Goal: Information Seeking & Learning: Compare options

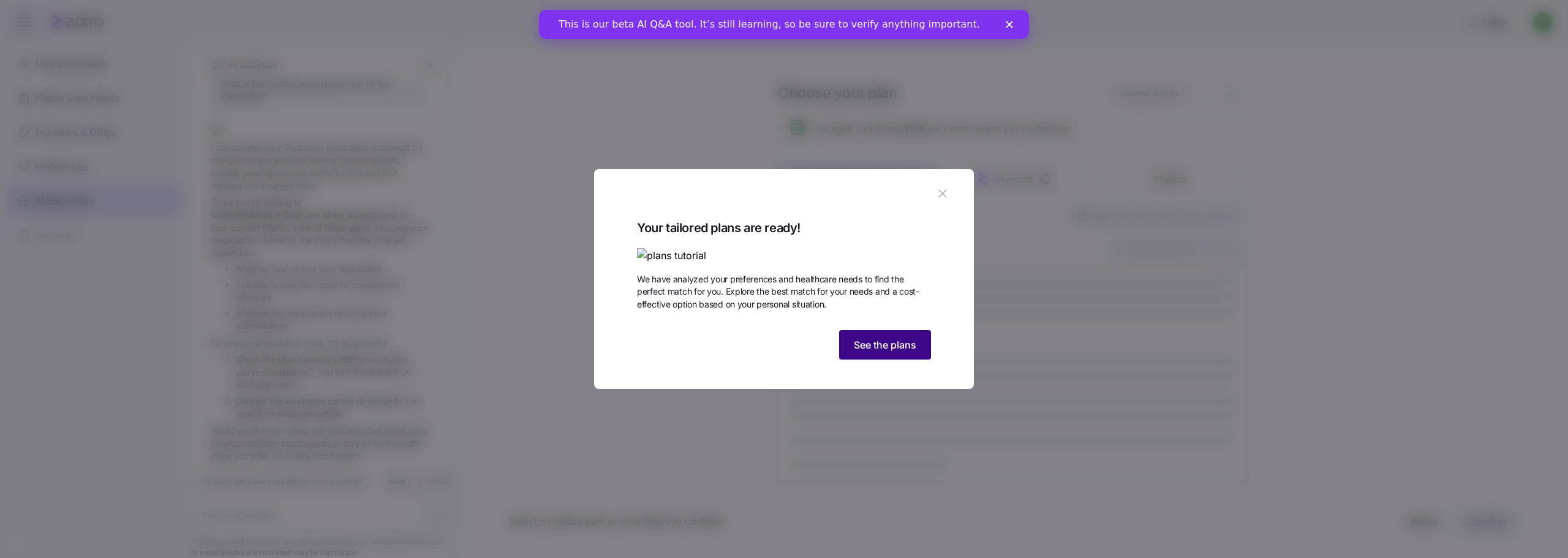
click at [891, 352] on span "See the plans" at bounding box center [885, 345] width 63 height 15
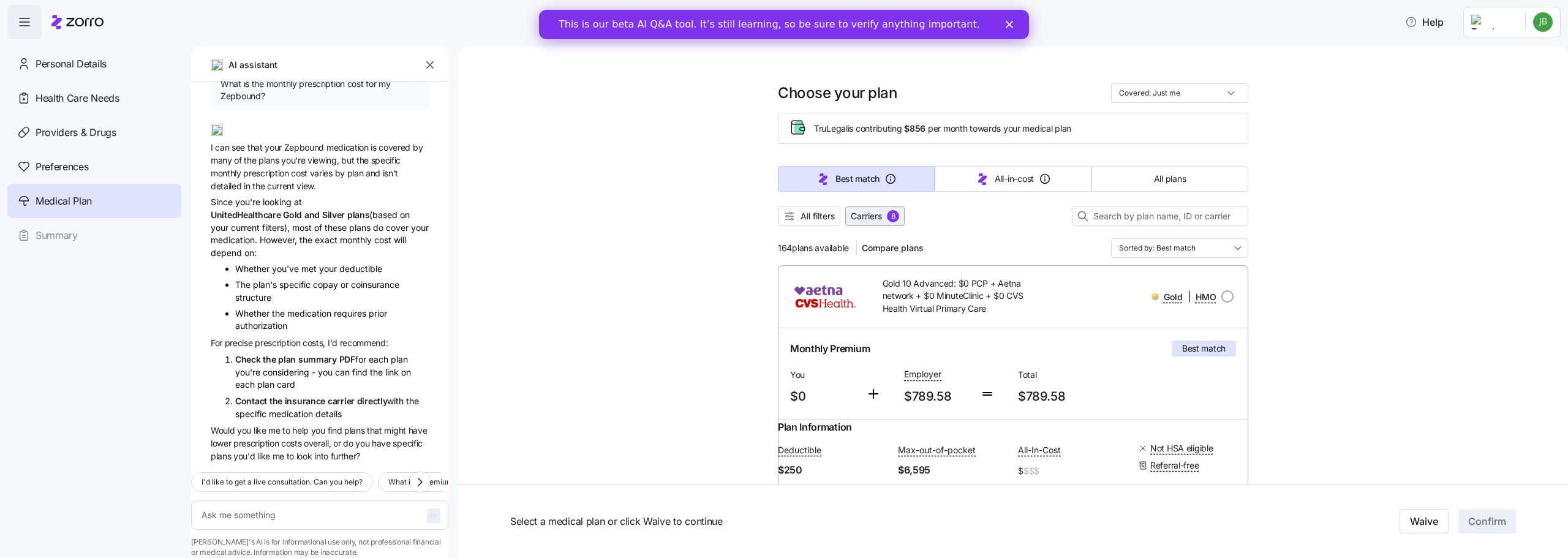
click at [870, 217] on span "Carriers" at bounding box center [866, 216] width 31 height 12
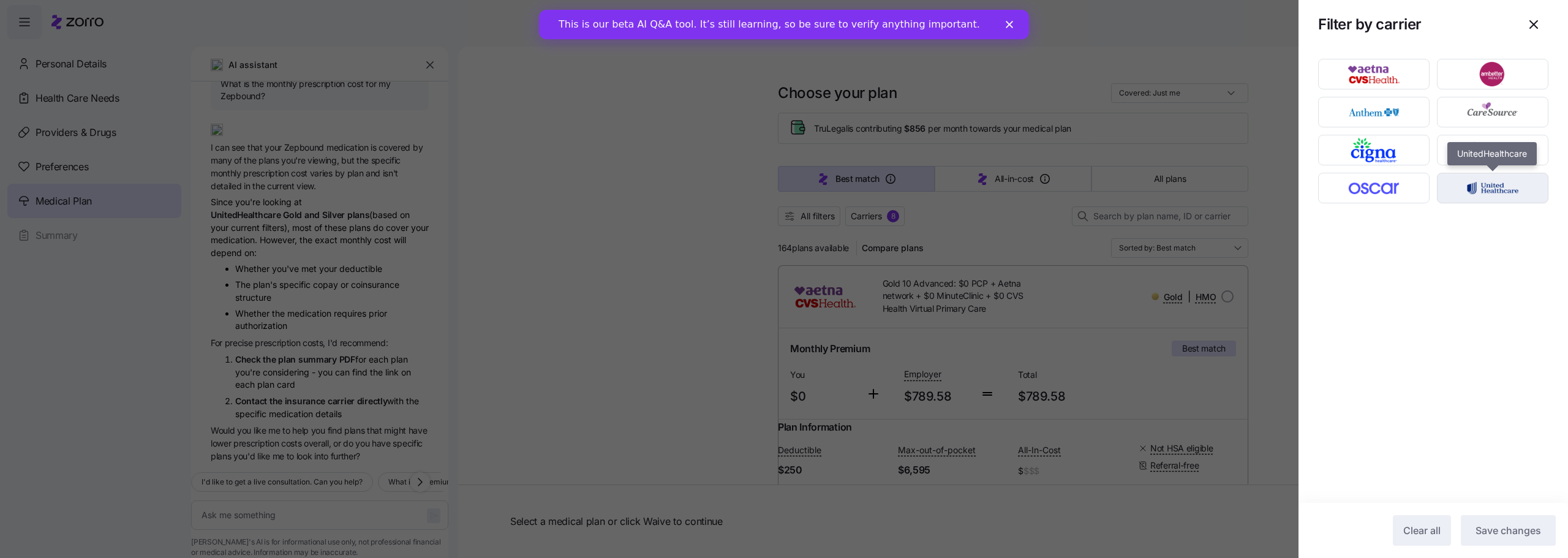
click at [1477, 190] on img "button" at bounding box center [1493, 188] width 90 height 25
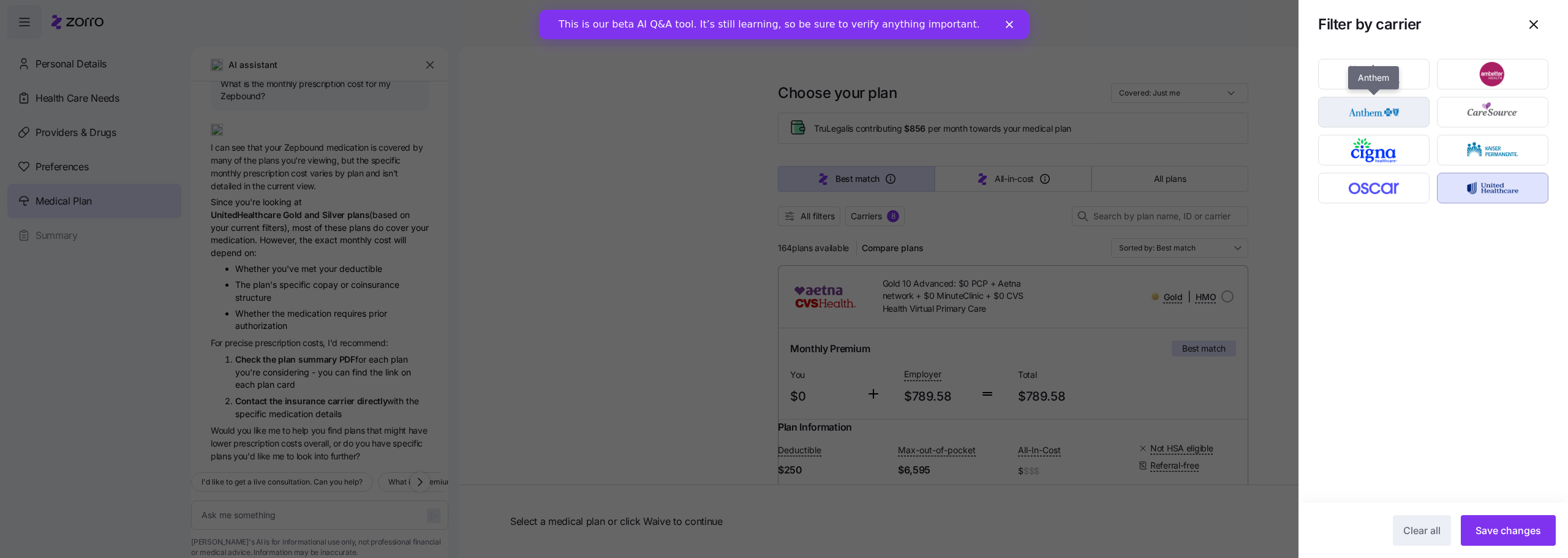
click at [1376, 111] on img "button" at bounding box center [1374, 112] width 90 height 25
click at [1384, 73] on img "button" at bounding box center [1374, 74] width 90 height 25
click at [1367, 153] on img "button" at bounding box center [1374, 150] width 90 height 25
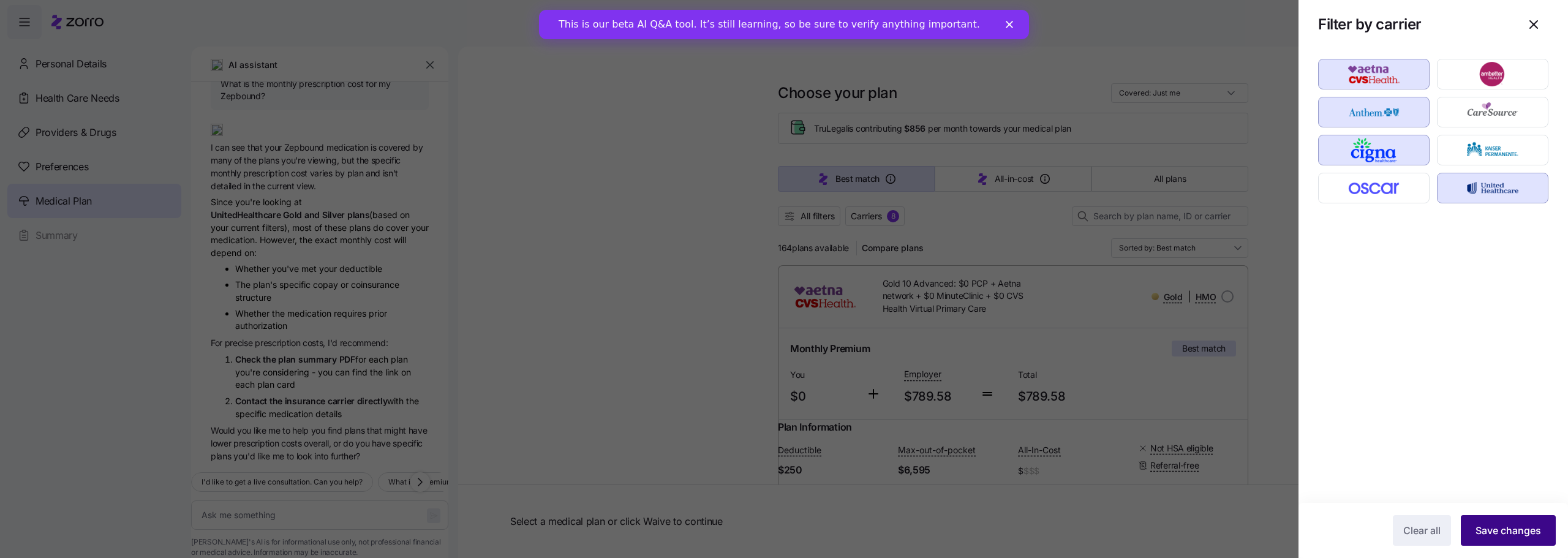
click at [1510, 537] on span "Save changes" at bounding box center [1507, 531] width 65 height 15
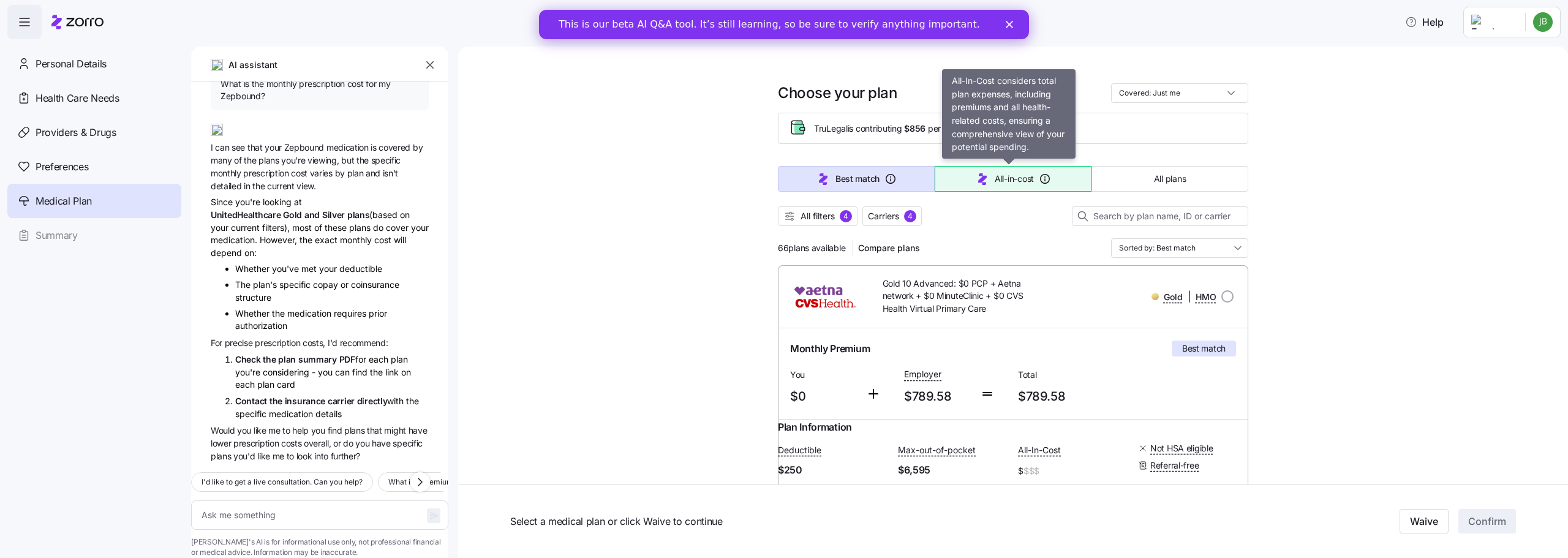
click at [975, 181] on icon "button" at bounding box center [982, 179] width 15 height 15
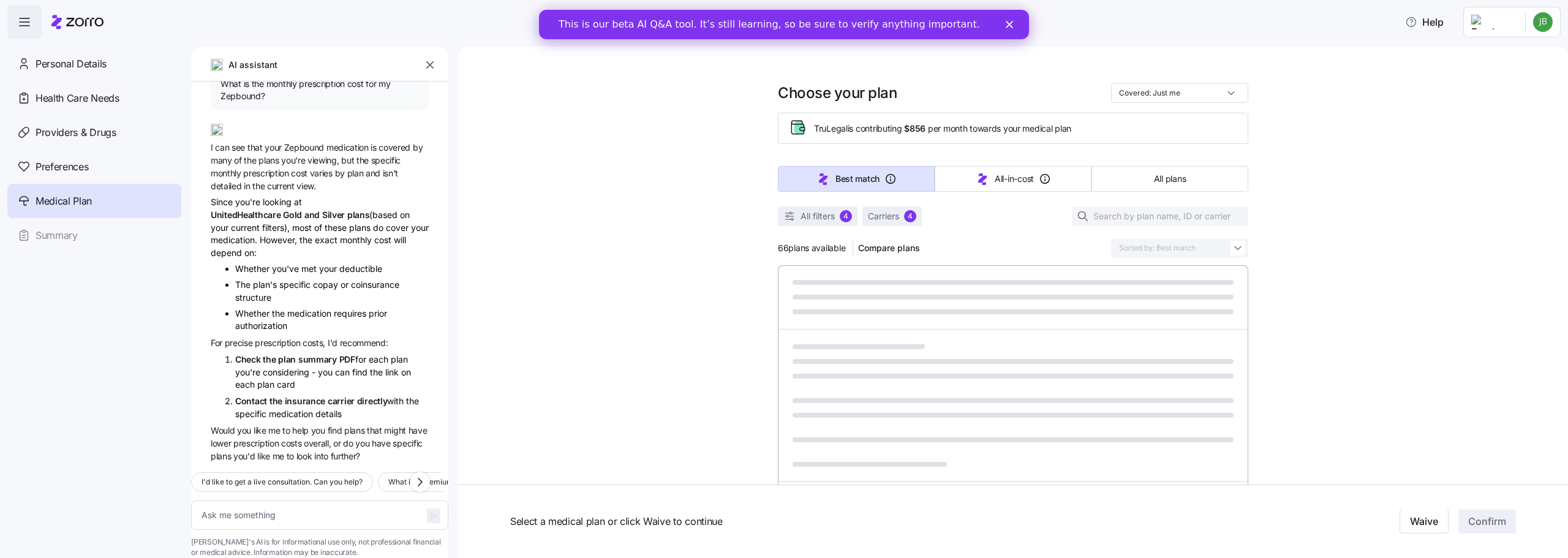
type textarea "x"
type input "Sorted by: All-in-cost"
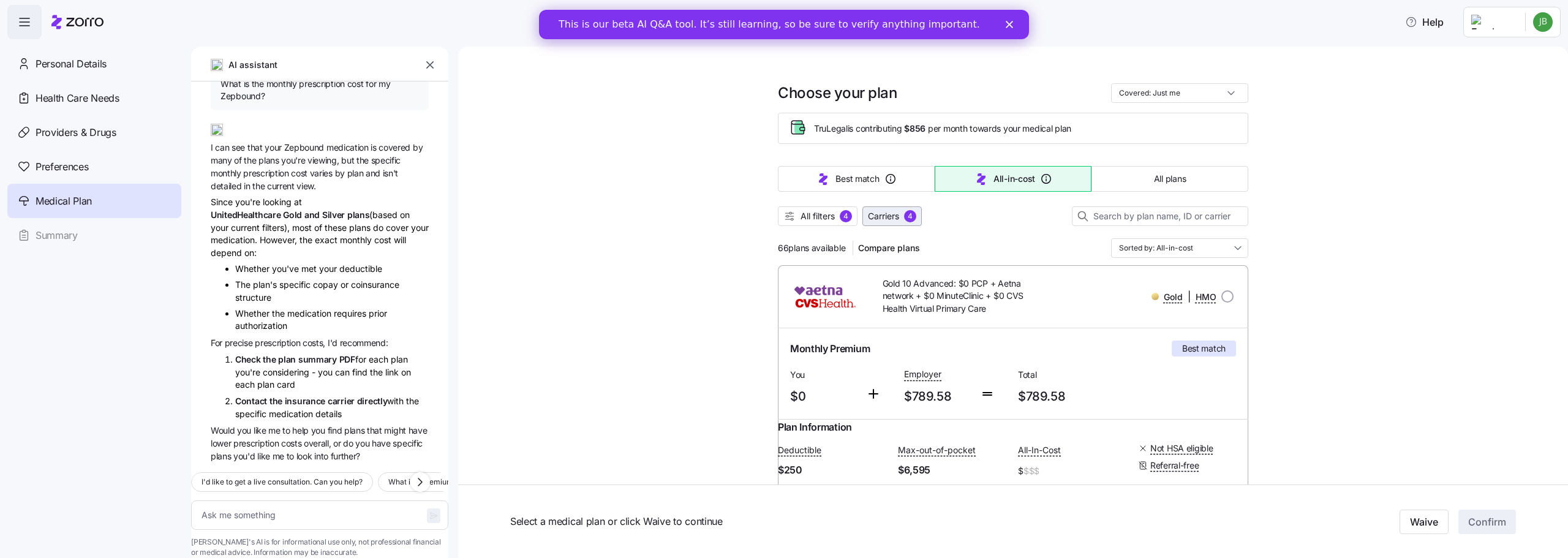
click at [898, 219] on span "Carriers 4" at bounding box center [892, 216] width 49 height 12
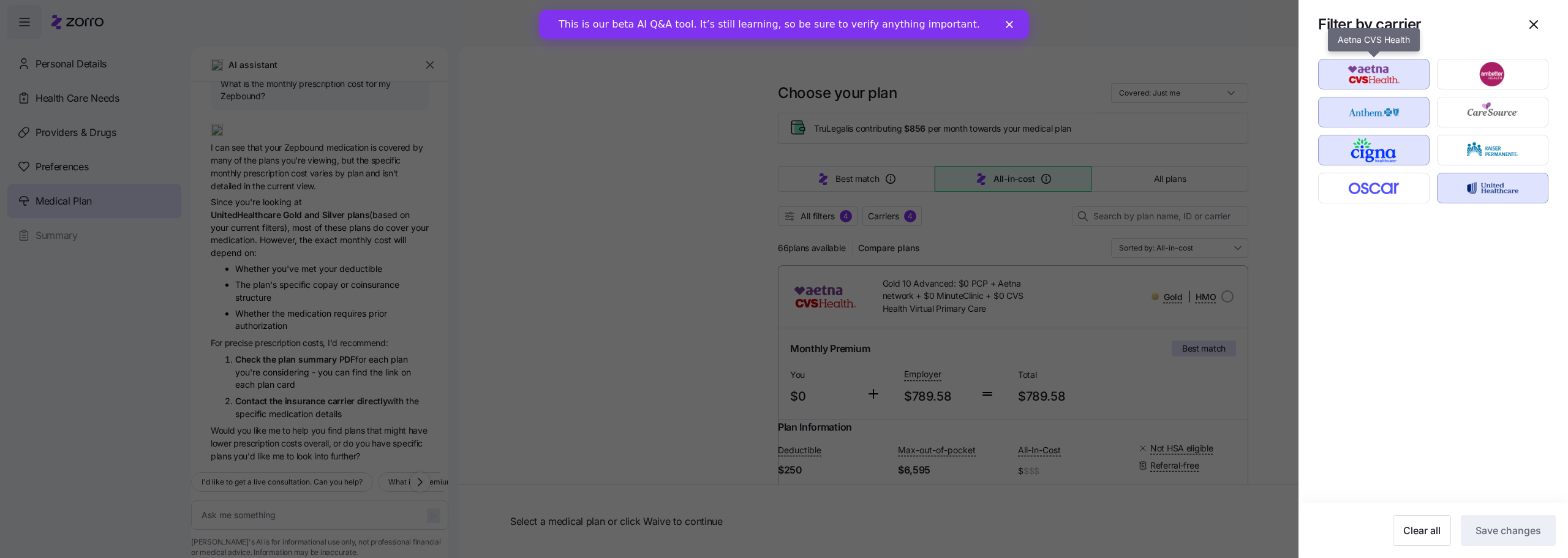
click at [1365, 77] on img "button" at bounding box center [1374, 74] width 90 height 25
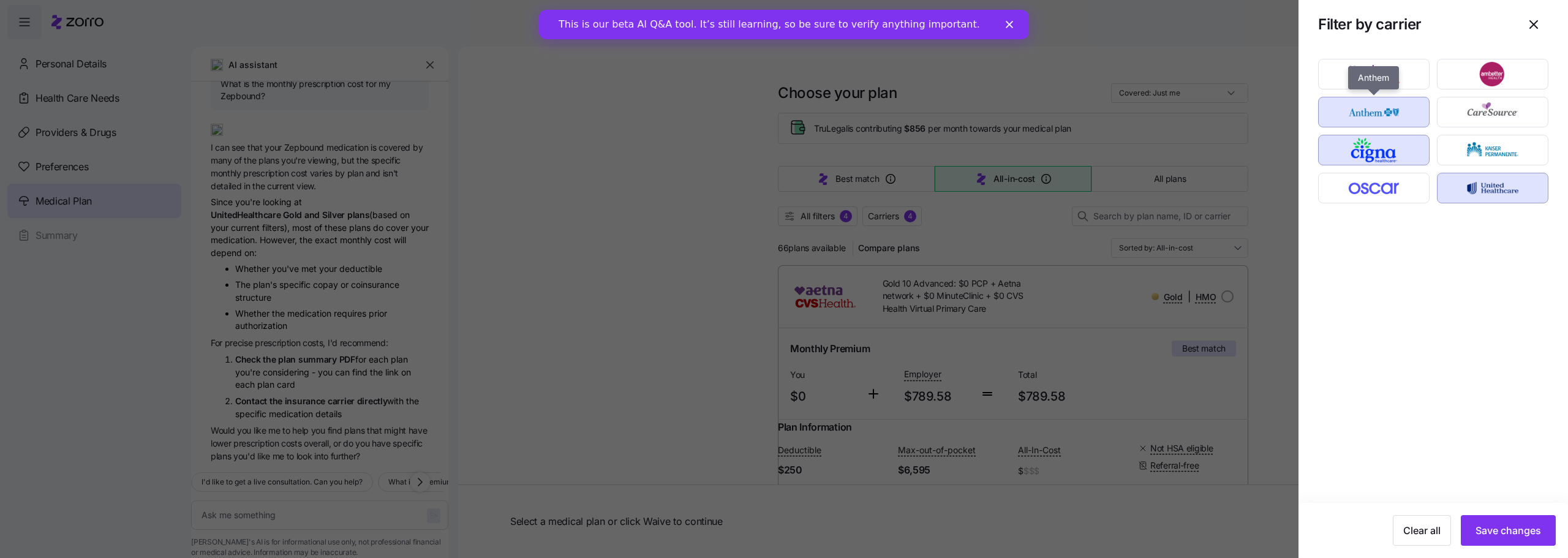
click at [1355, 120] on img "button" at bounding box center [1374, 112] width 90 height 25
click at [1357, 146] on img "button" at bounding box center [1374, 150] width 90 height 25
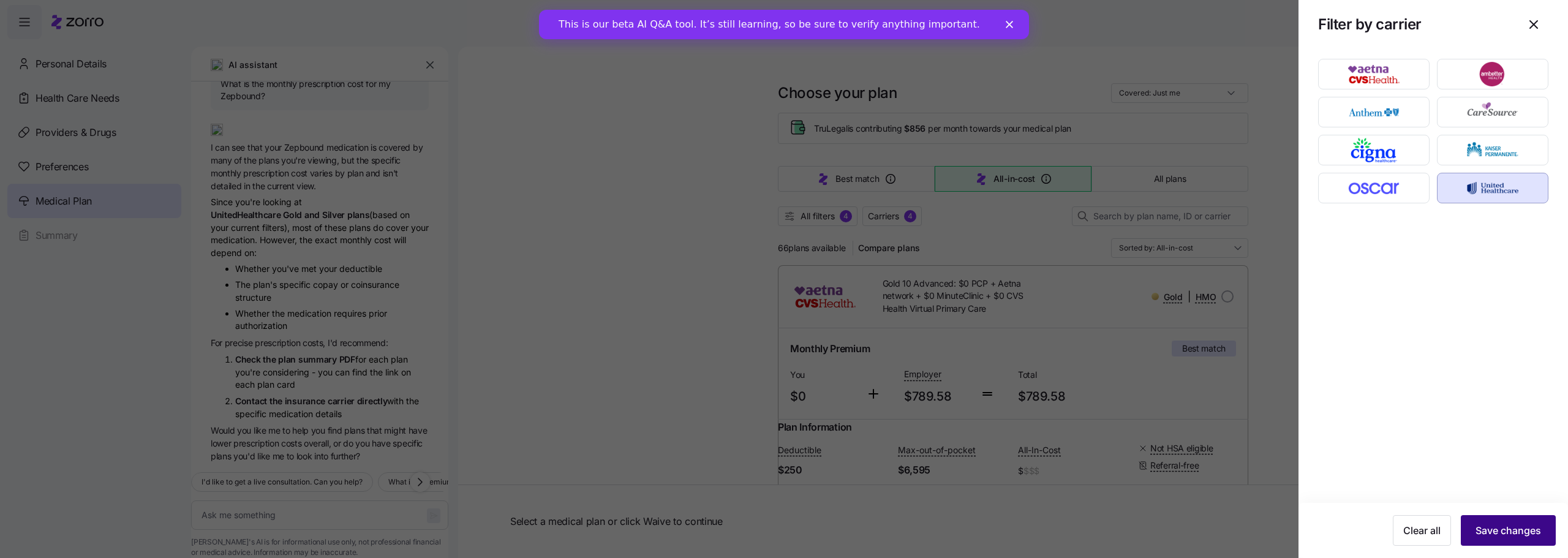
click at [1484, 527] on span "Save changes" at bounding box center [1507, 531] width 65 height 15
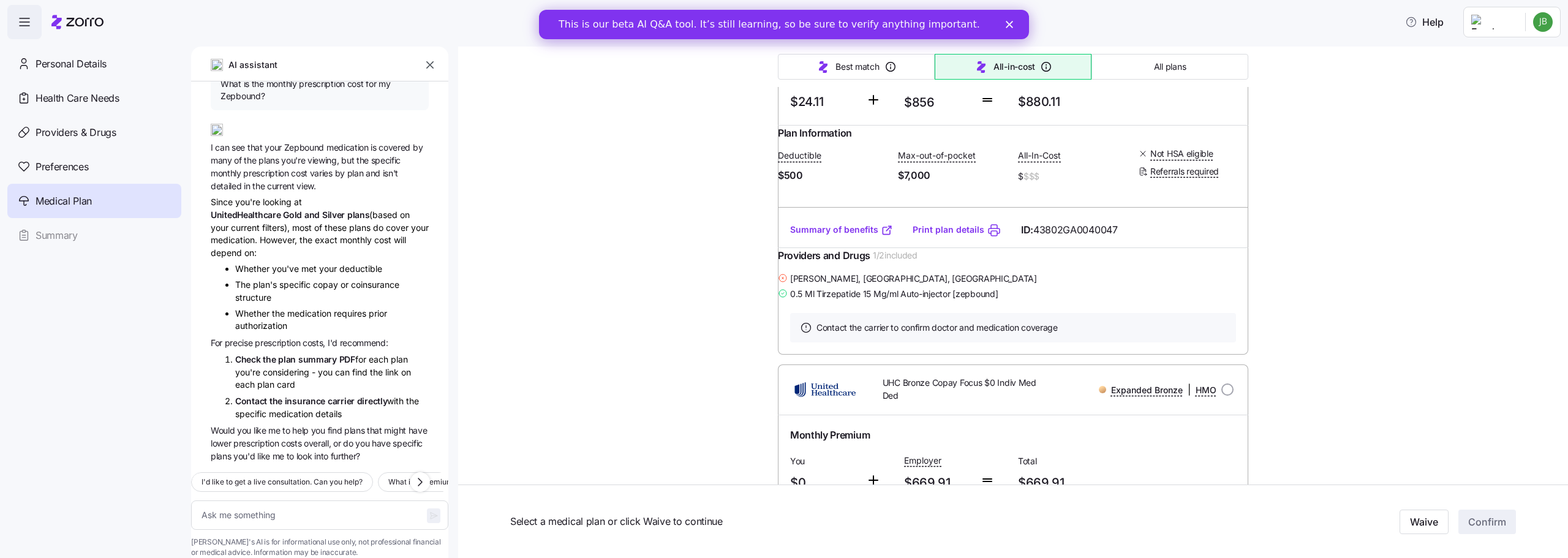
scroll to position [1103, 0]
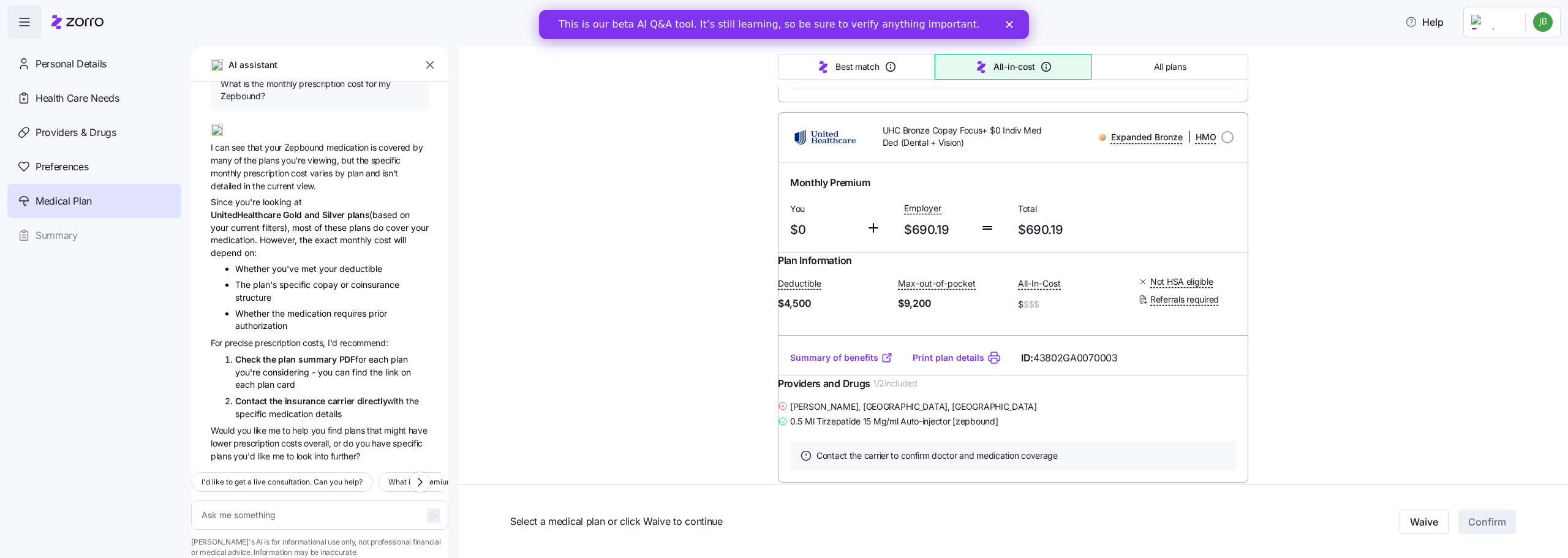
type textarea "x"
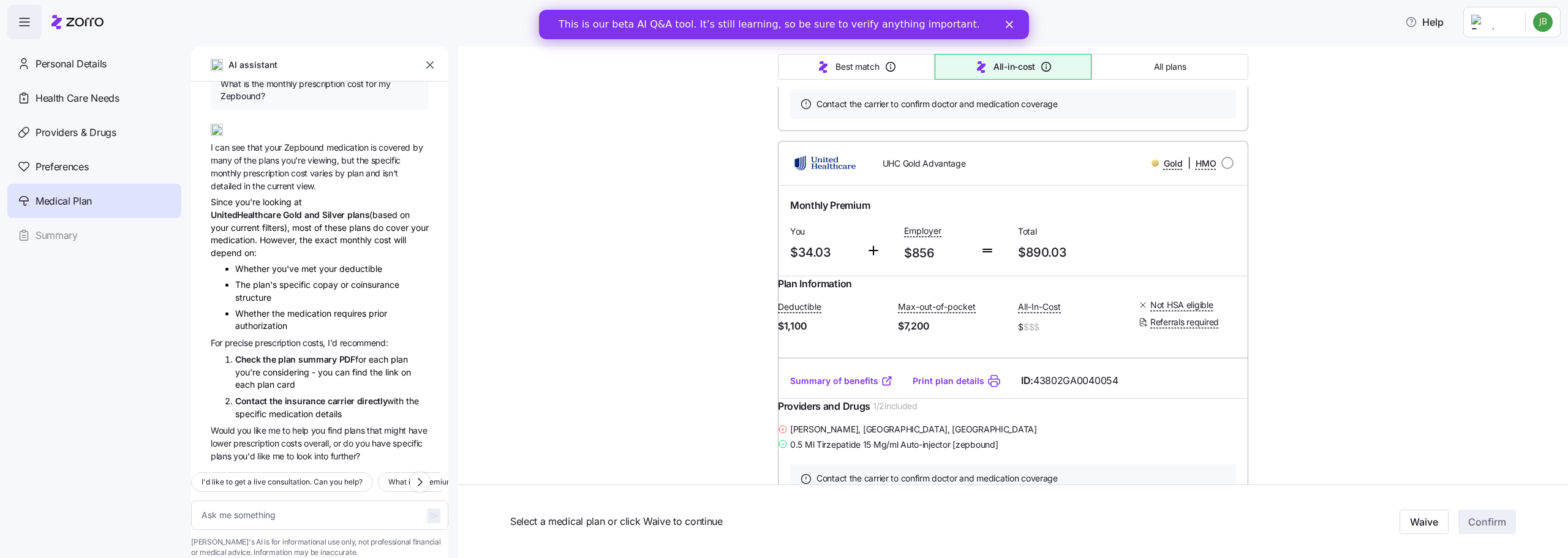
scroll to position [2206, 0]
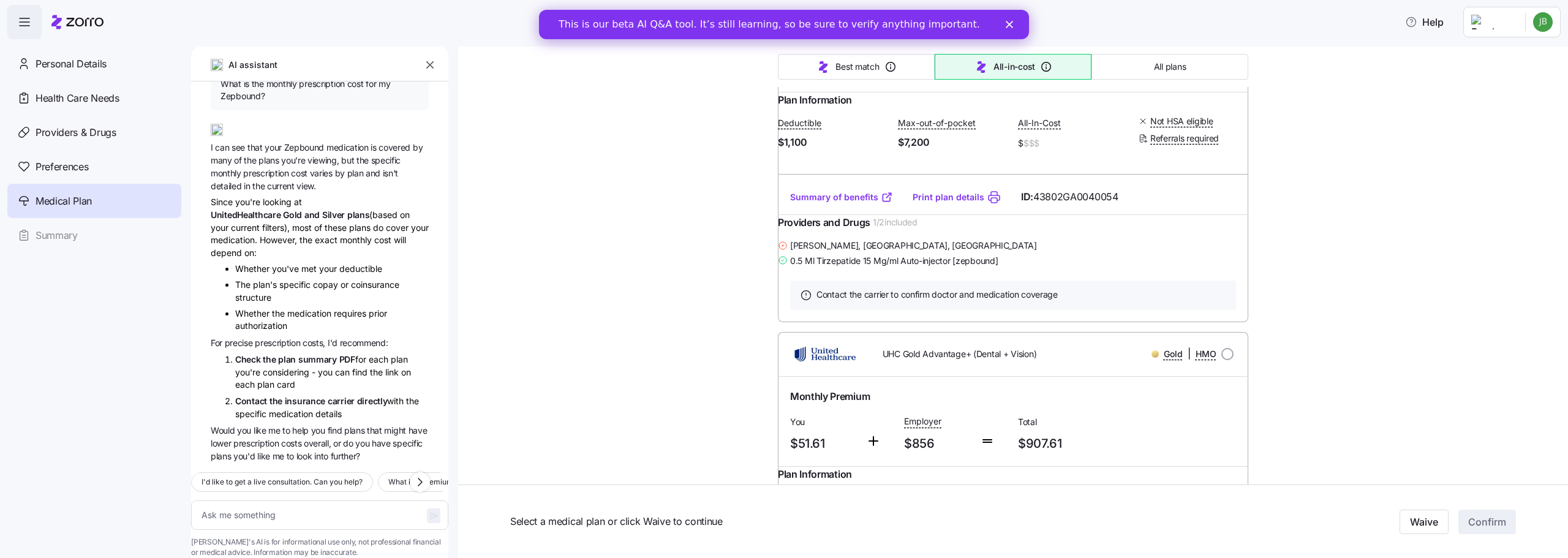
radio input "true"
type textarea "x"
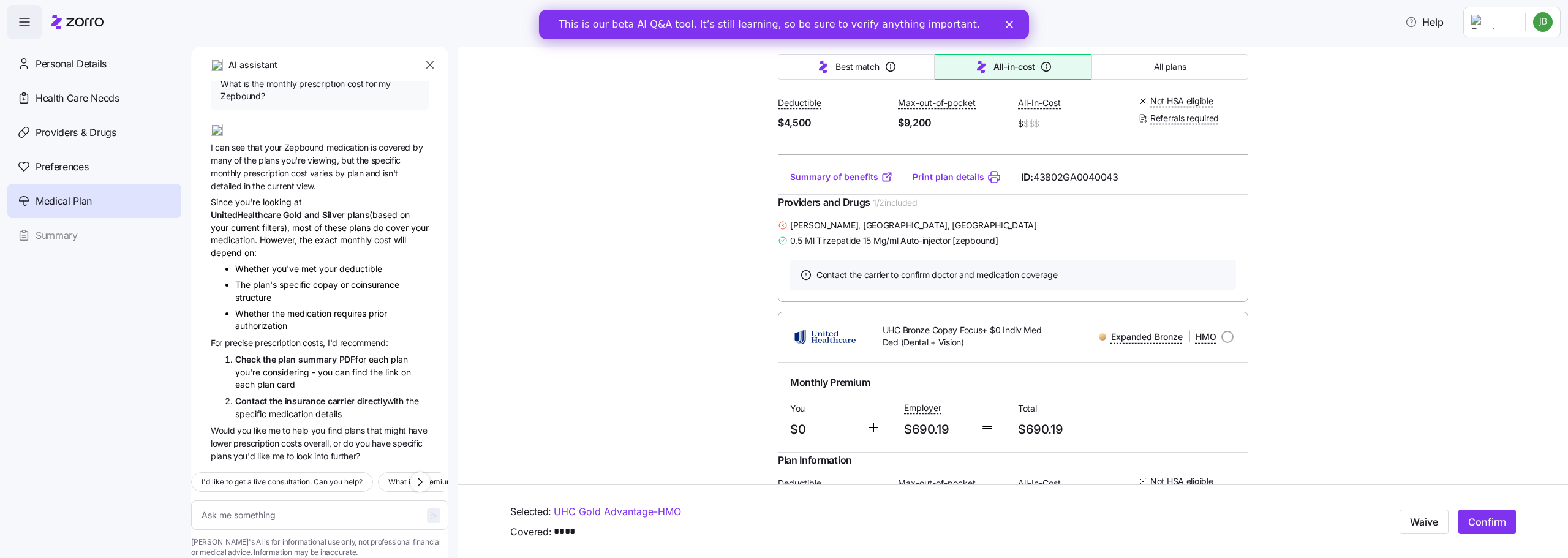
scroll to position [1410, 0]
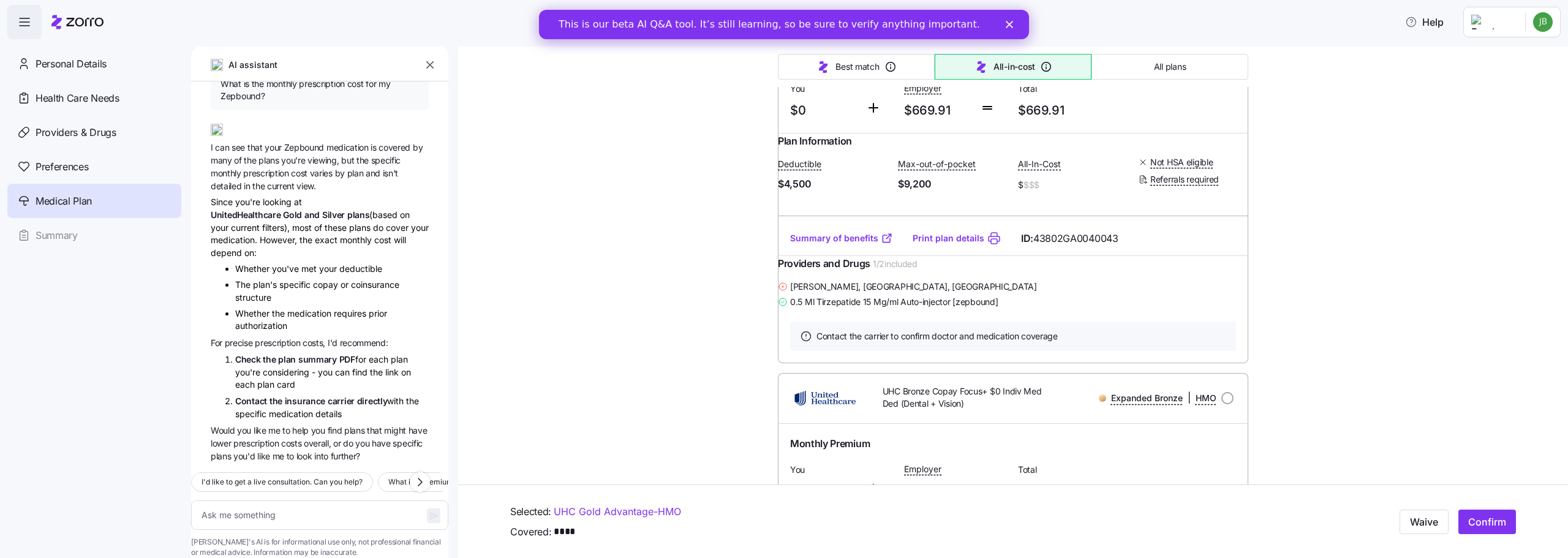
click at [1225, 23] on input "radio" at bounding box center [1227, 17] width 12 height 12
radio input "true"
click at [1224, 23] on input "radio" at bounding box center [1227, 17] width 12 height 12
click at [1221, 23] on input "radio" at bounding box center [1227, 17] width 12 height 12
drag, startPoint x: 1064, startPoint y: 144, endPoint x: 1072, endPoint y: 144, distance: 8.0
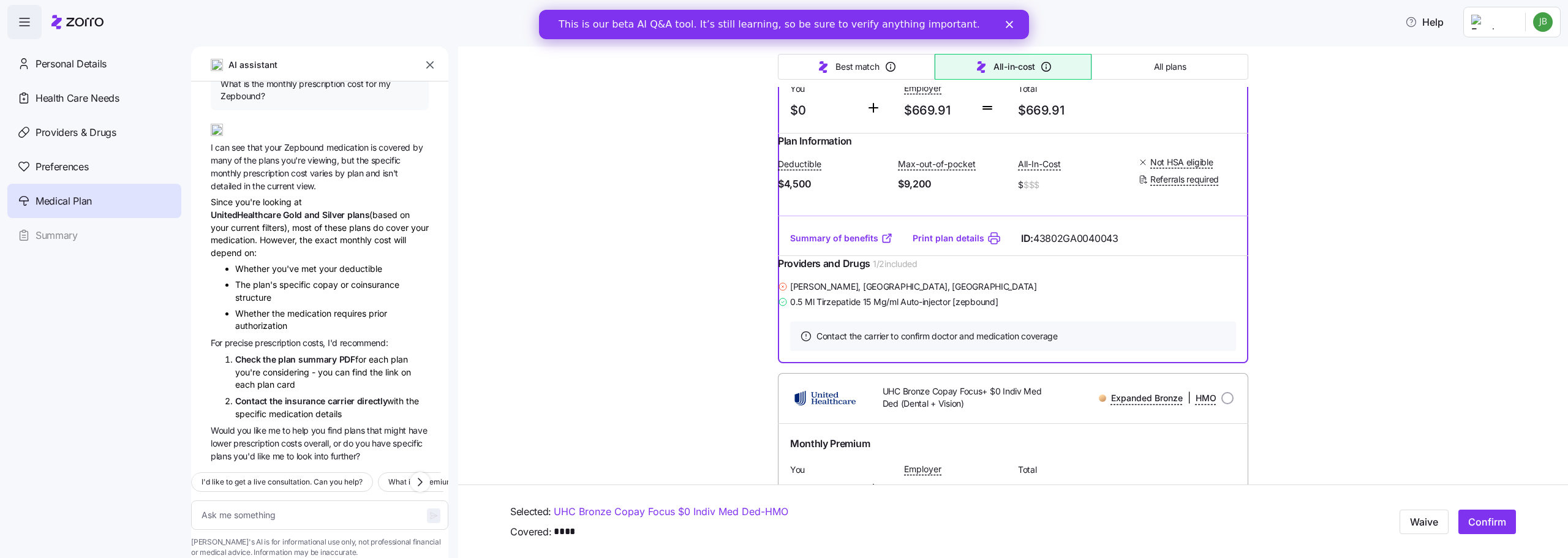
click at [1062, 30] on div "Expanded Bronze | HMO" at bounding box center [1144, 18] width 188 height 25
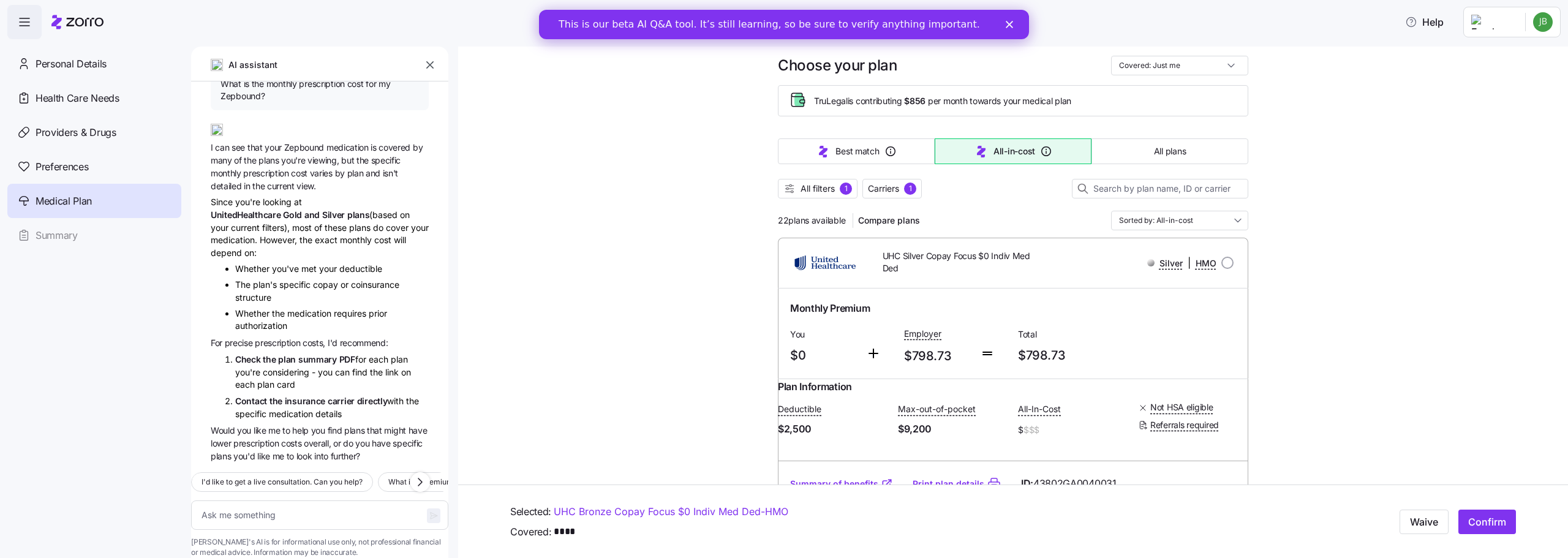
scroll to position [0, 0]
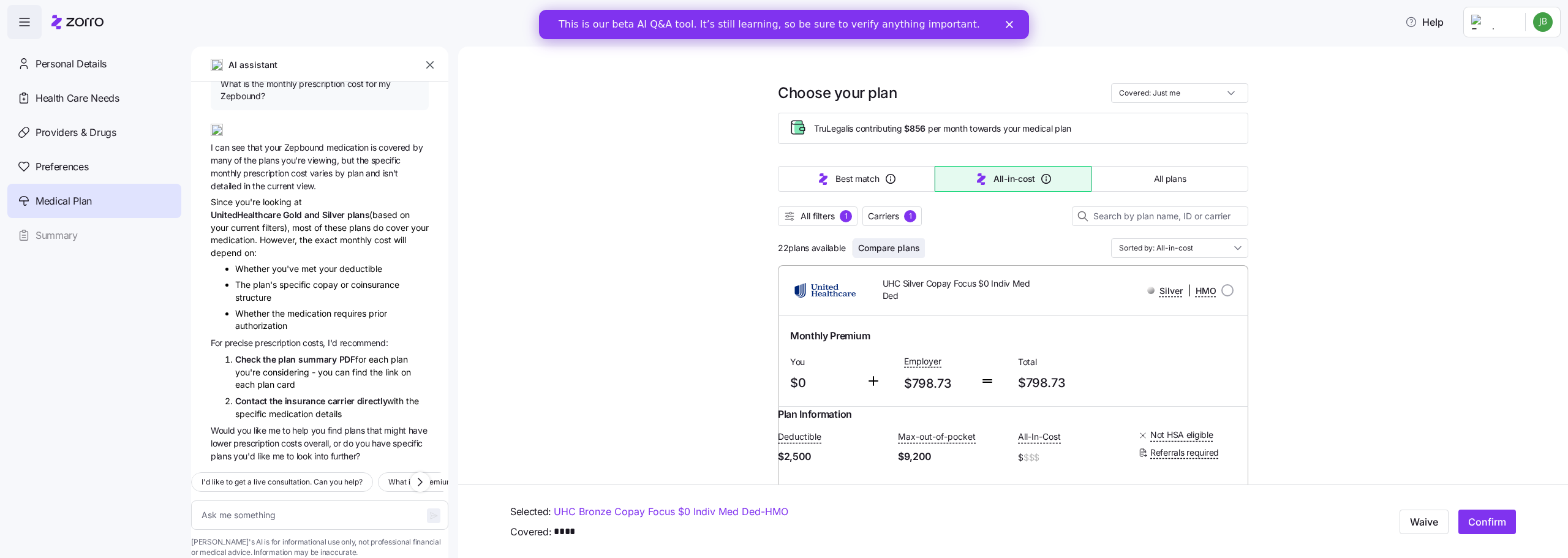
click at [867, 249] on span "Compare plans" at bounding box center [889, 248] width 62 height 12
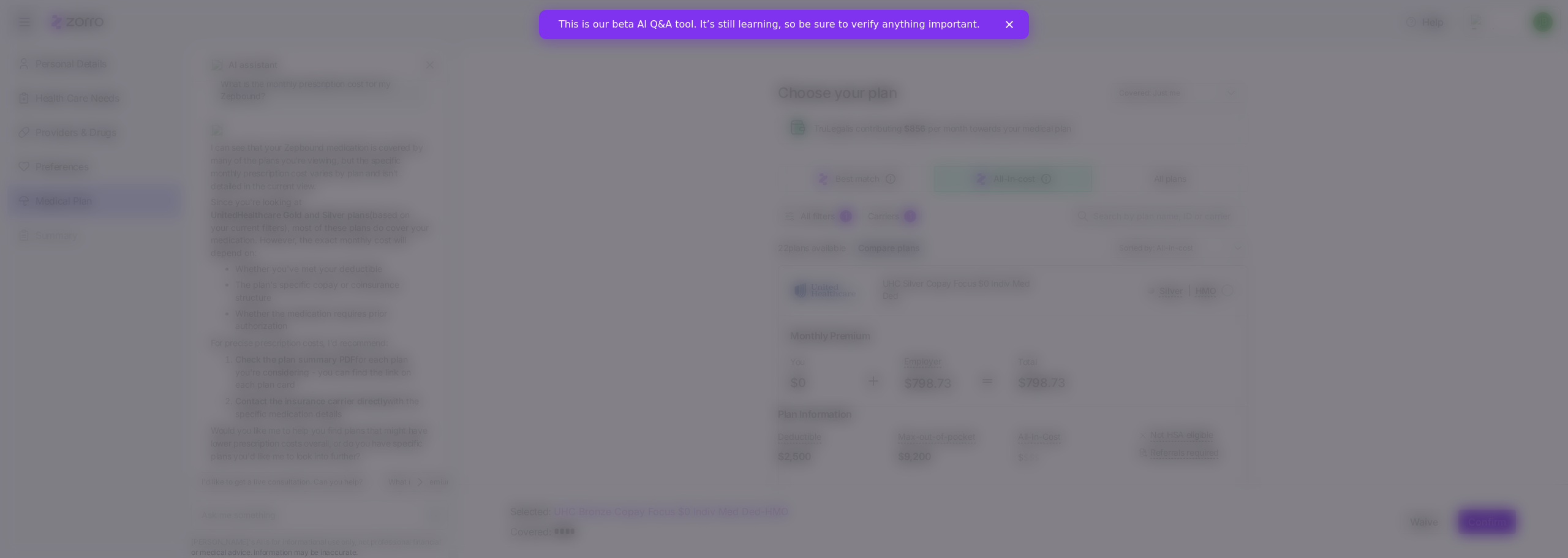
type textarea "x"
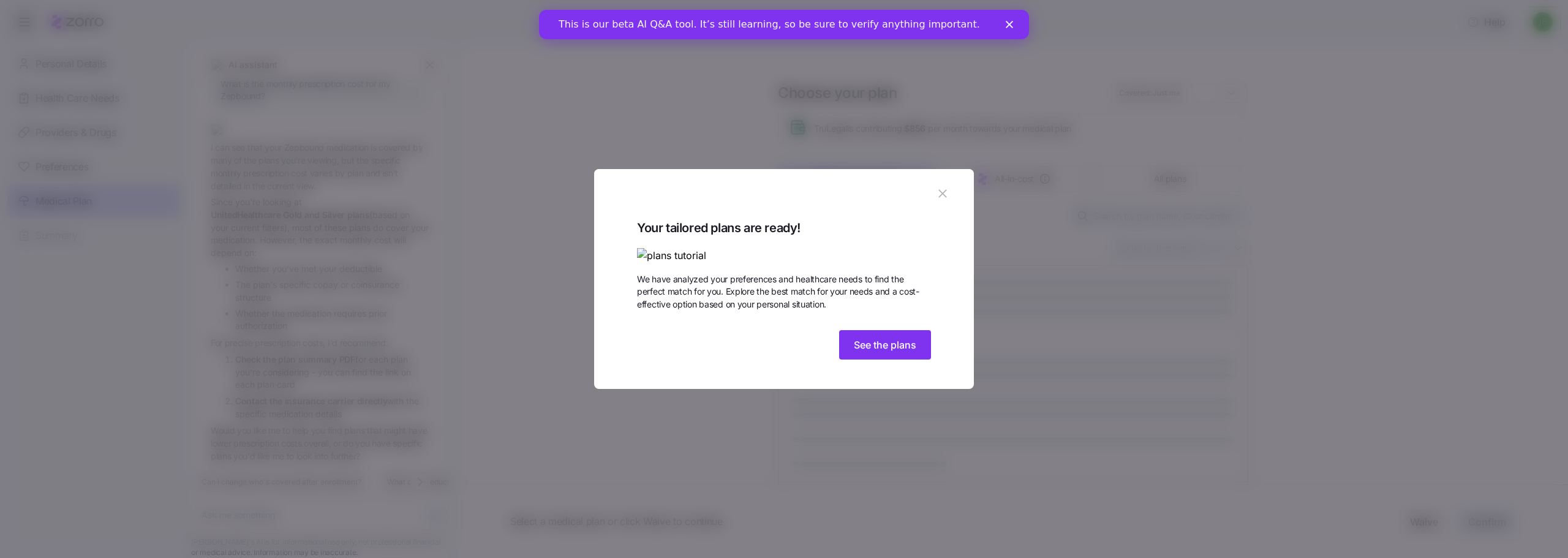
click at [722, 389] on div "Your tailored plans are ready! We have analyzed your preferences and healthcare…" at bounding box center [784, 304] width 380 height 171
click at [858, 352] on span "See the plans" at bounding box center [885, 345] width 63 height 15
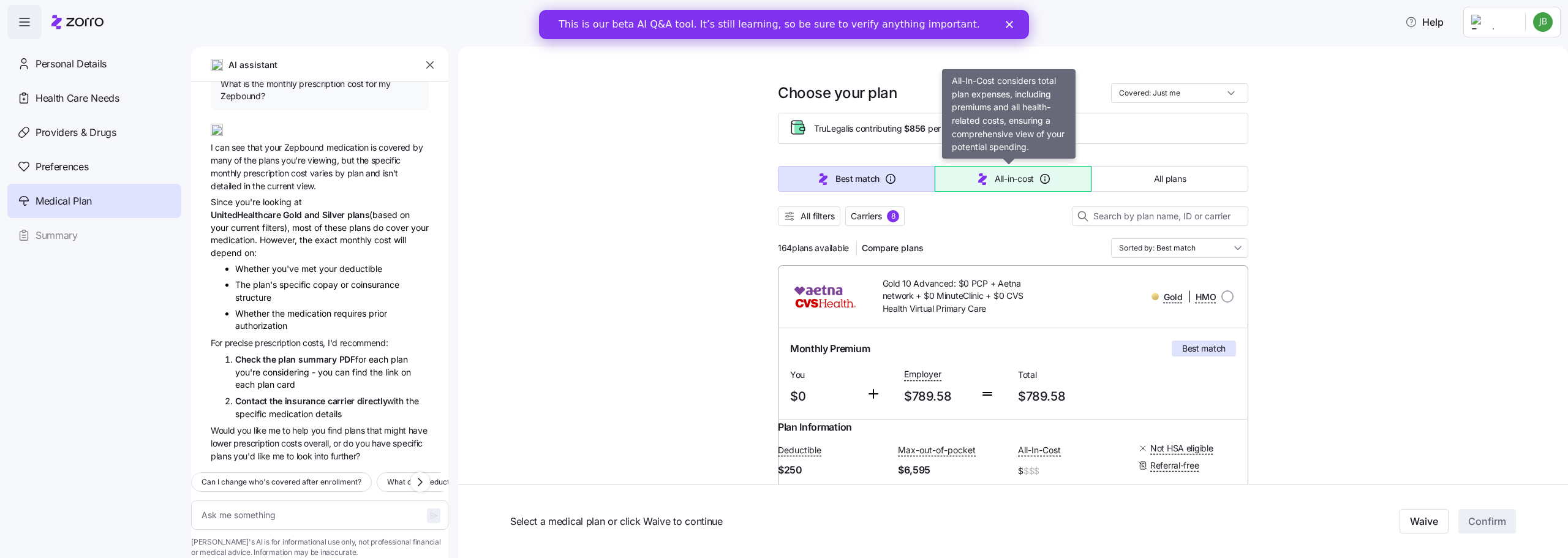
click at [1031, 178] on button "All-in-cost" at bounding box center [1012, 179] width 157 height 26
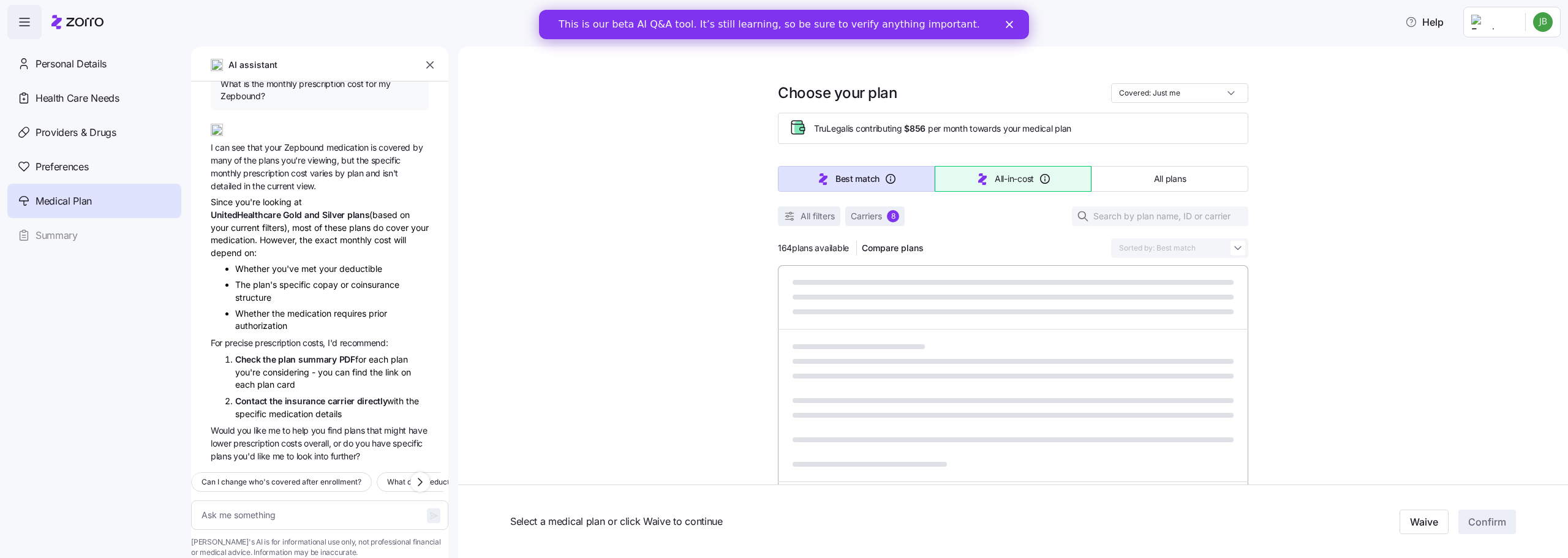
type textarea "x"
type input "Sorted by: All-in-cost"
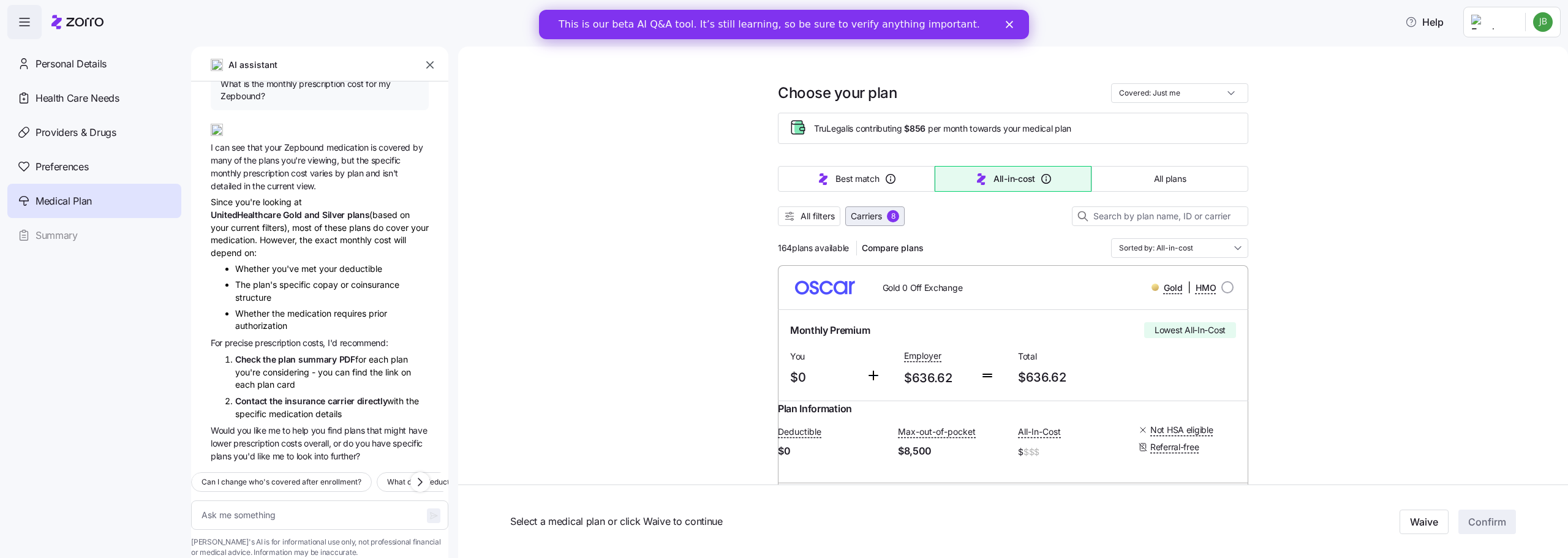
click at [858, 217] on span "Carriers" at bounding box center [866, 216] width 31 height 12
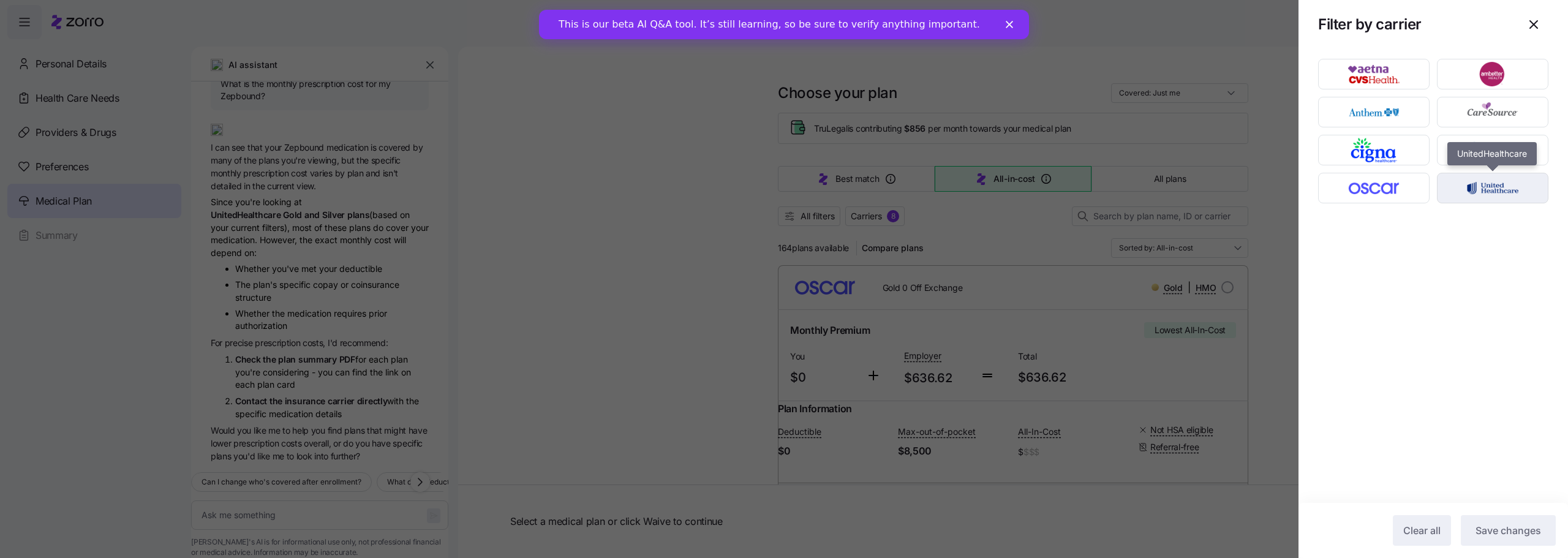
click at [1476, 196] on img "button" at bounding box center [1493, 188] width 90 height 25
click at [1523, 530] on span "Save changes" at bounding box center [1507, 531] width 65 height 15
type textarea "x"
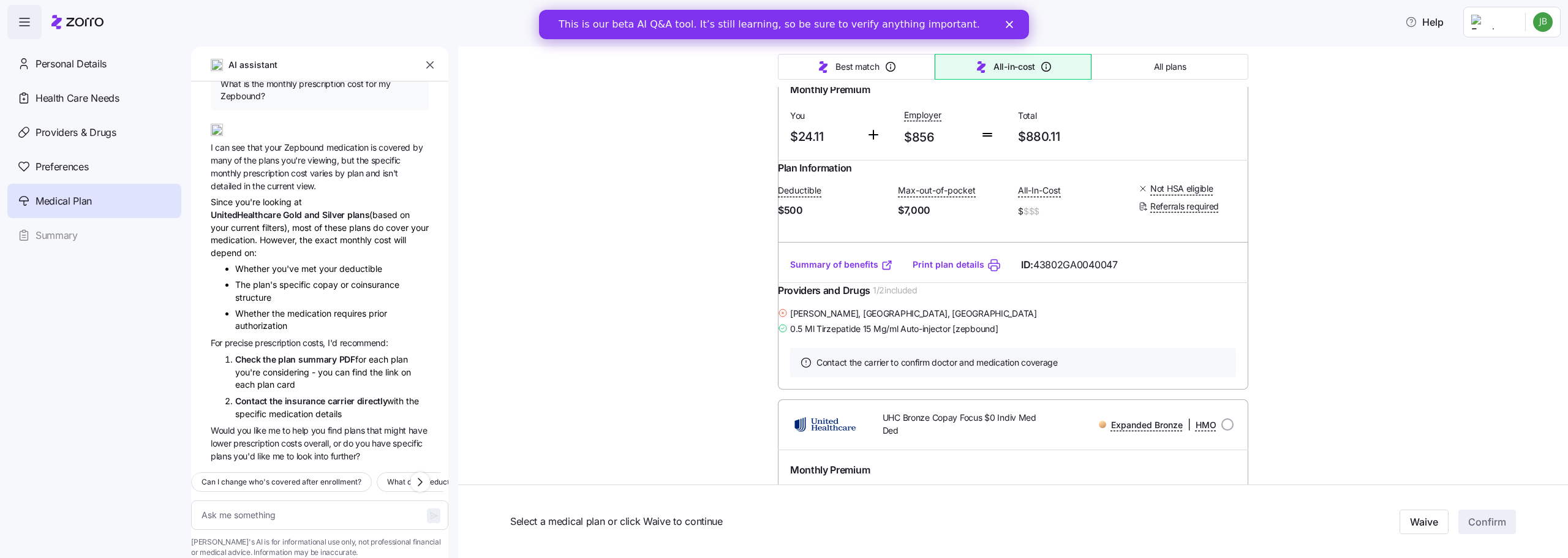
scroll to position [981, 0]
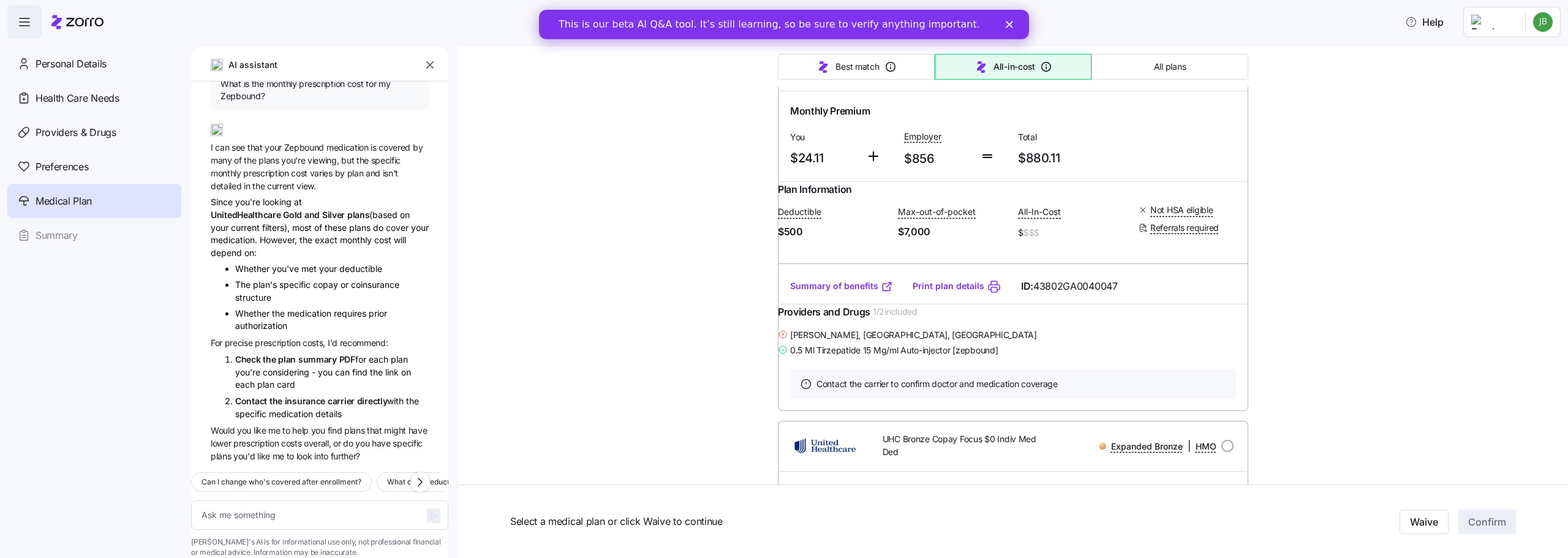
click at [1224, 75] on input "radio" at bounding box center [1227, 68] width 12 height 12
radio input "true"
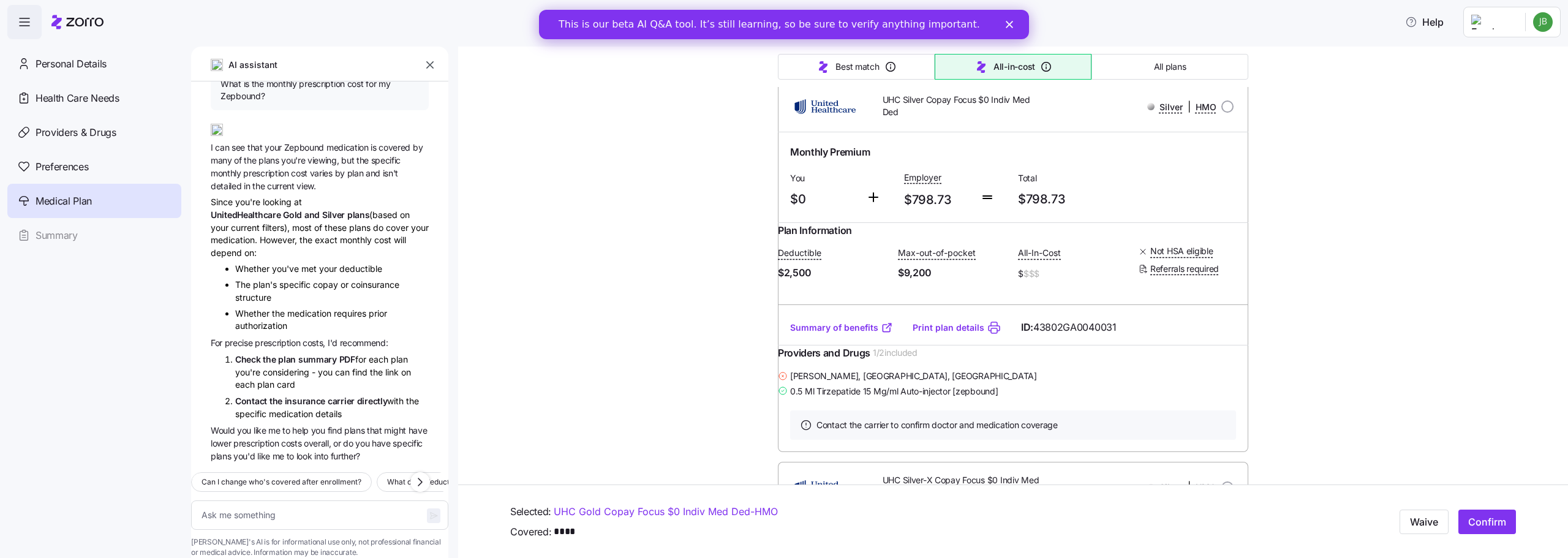
scroll to position [0, 0]
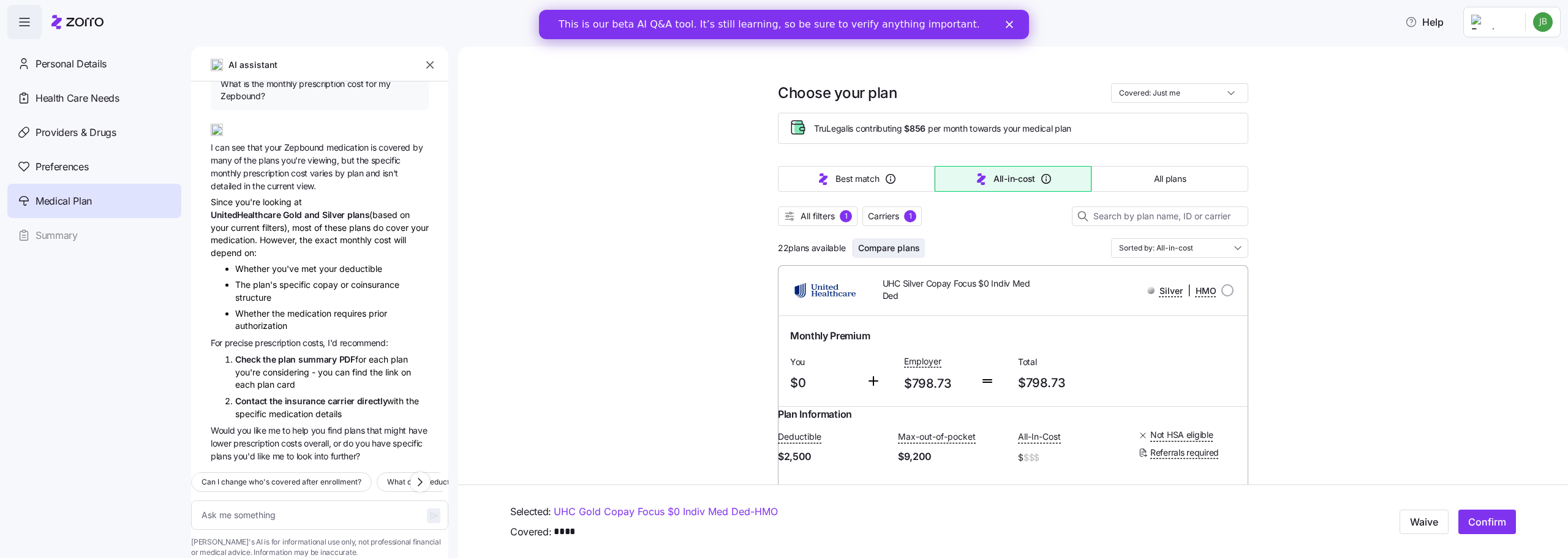
click at [910, 251] on span "Compare plans" at bounding box center [889, 248] width 62 height 12
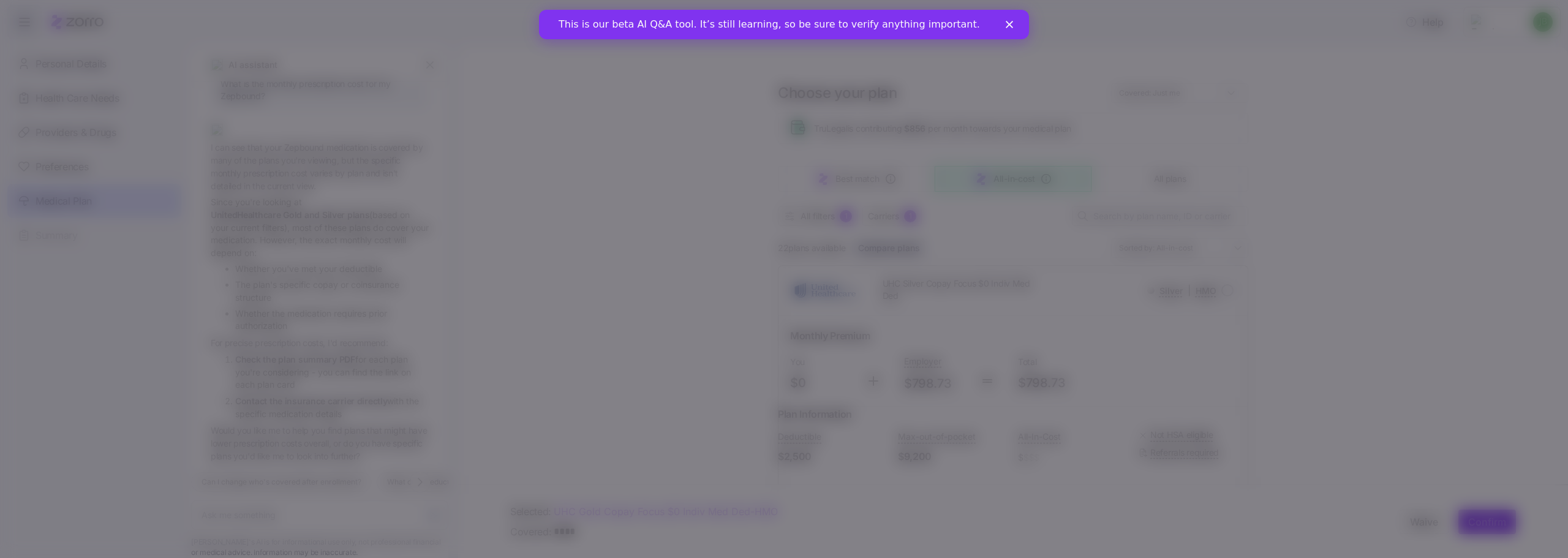
type textarea "x"
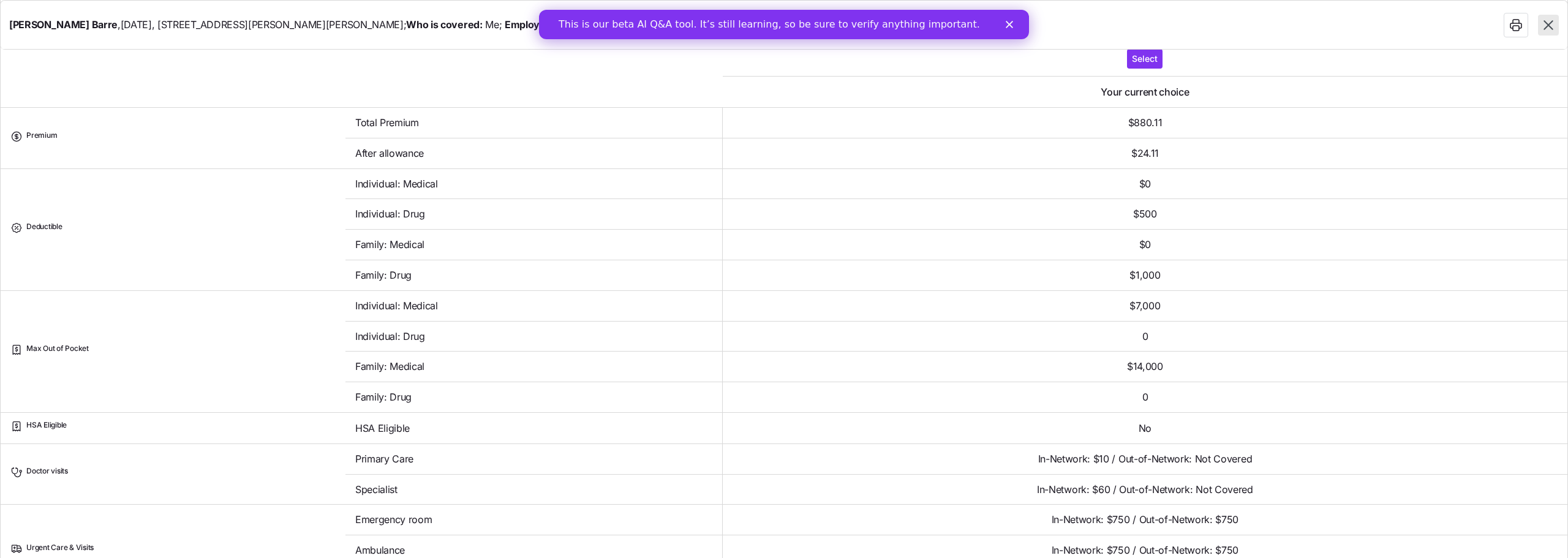
scroll to position [123, 0]
drag, startPoint x: 355, startPoint y: 183, endPoint x: 1258, endPoint y: 217, distance: 903.6
click at [1258, 217] on td "$500" at bounding box center [1144, 213] width 844 height 30
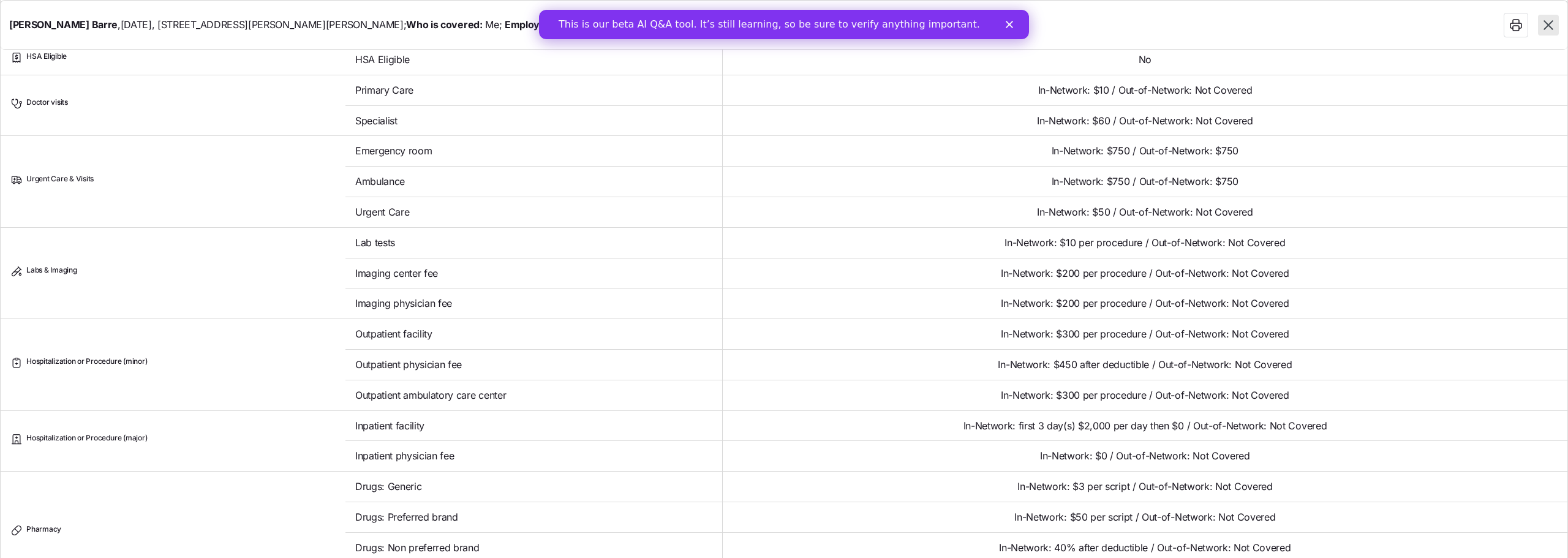
scroll to position [674, 0]
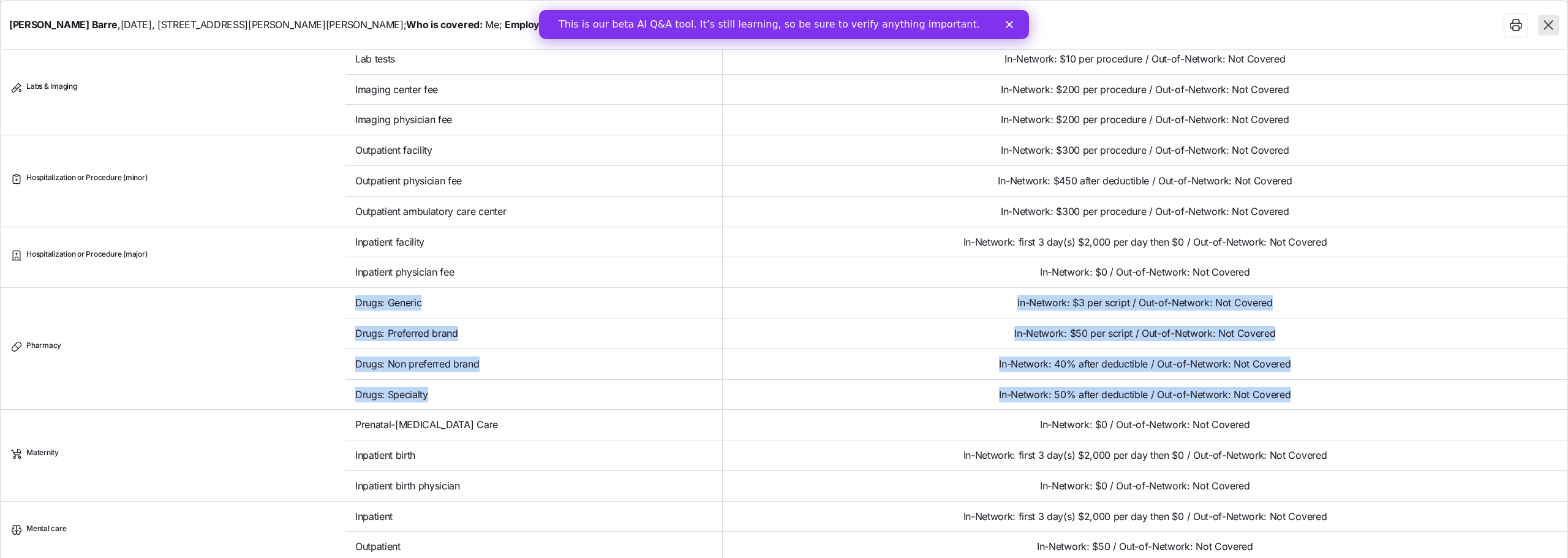
drag, startPoint x: 358, startPoint y: 297, endPoint x: 1391, endPoint y: 391, distance: 1037.3
click at [1391, 391] on tbody "Premium Total Premium $880.11 After allowance $24.11 Deductible Individual: Med…" at bounding box center [784, 59] width 1567 height 1008
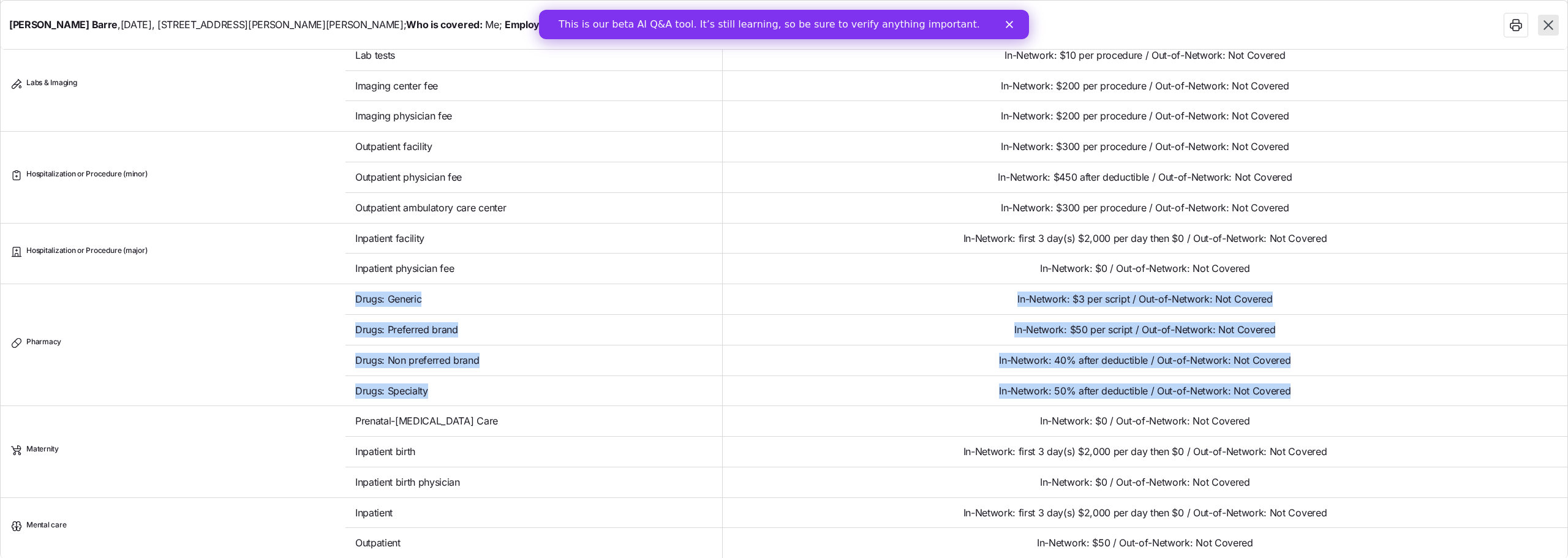
scroll to position [678, 0]
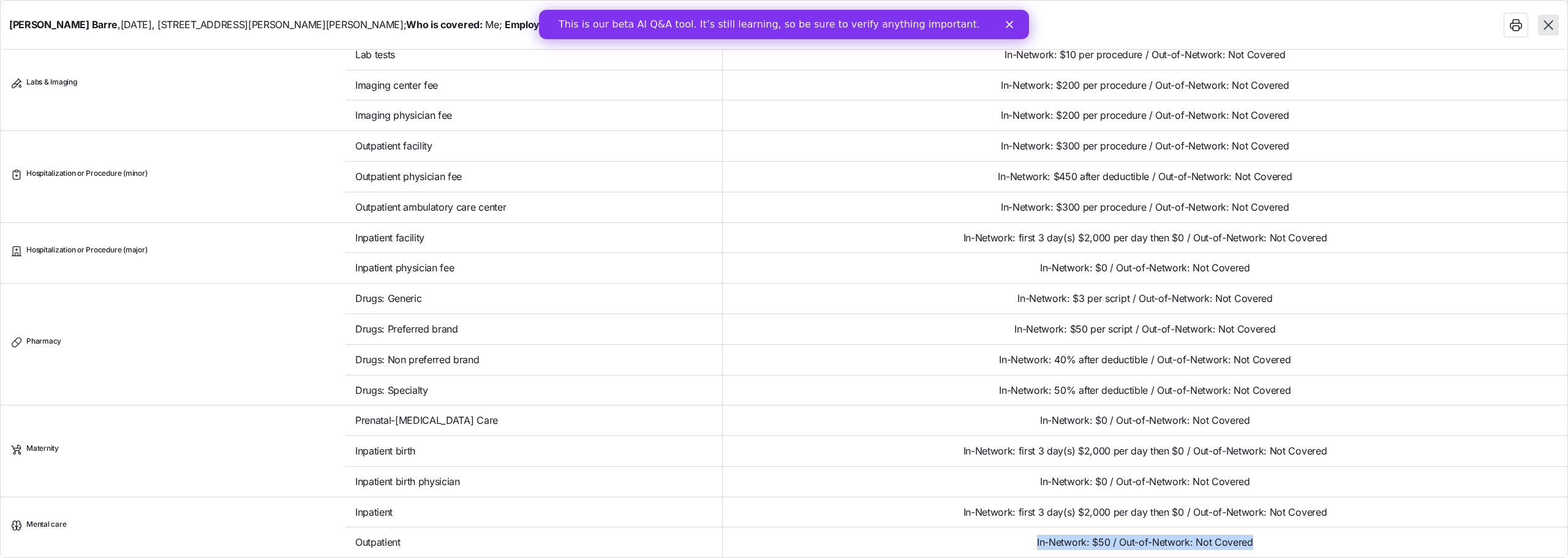
drag, startPoint x: 1034, startPoint y: 540, endPoint x: 1267, endPoint y: 545, distance: 233.1
click at [1267, 545] on td "In-Network: $50 / Out-of-Network: Not Covered" at bounding box center [1144, 542] width 844 height 30
click at [1270, 543] on td "In-Network: $50 / Out-of-Network: Not Covered" at bounding box center [1144, 542] width 844 height 30
drag, startPoint x: 1214, startPoint y: 541, endPoint x: 1002, endPoint y: 520, distance: 213.0
click at [1002, 520] on tbody "Premium Total Premium $880.11 After allowance $24.11 Deductible Individual: Med…" at bounding box center [784, 54] width 1567 height 1008
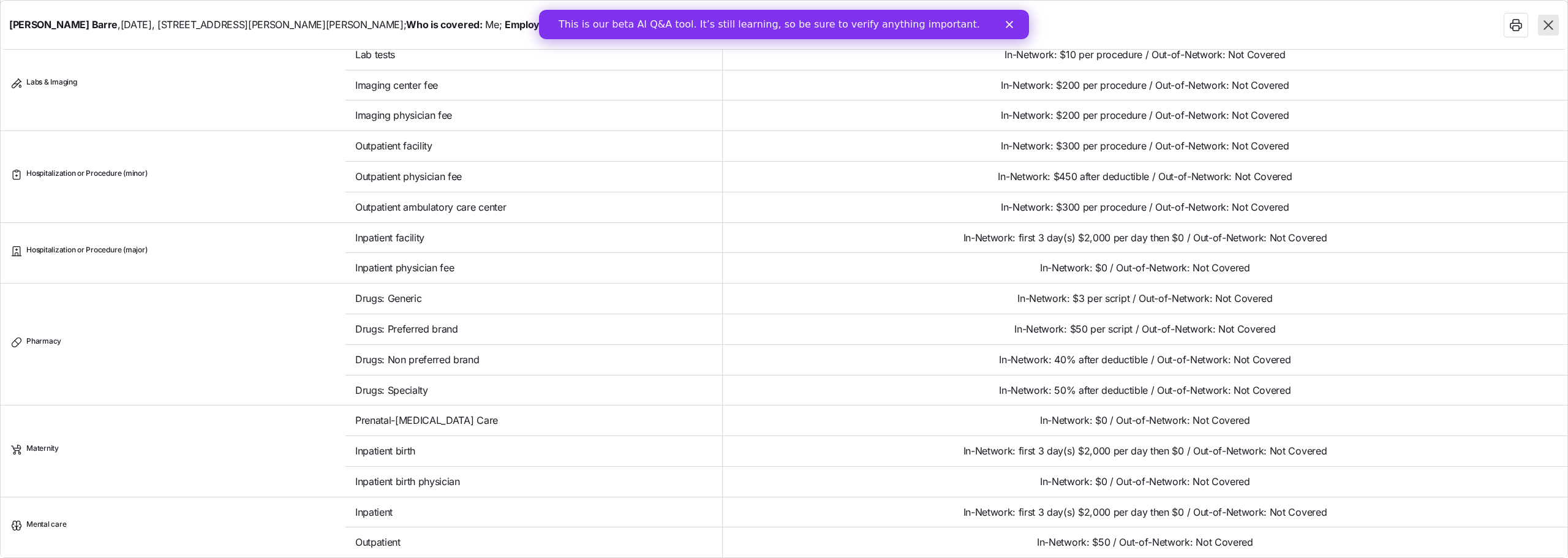
click at [976, 500] on td "In-Network: first 3 day(s) $2,000 per day then $0 / Out-of-Network: Not Covered" at bounding box center [1144, 512] width 844 height 30
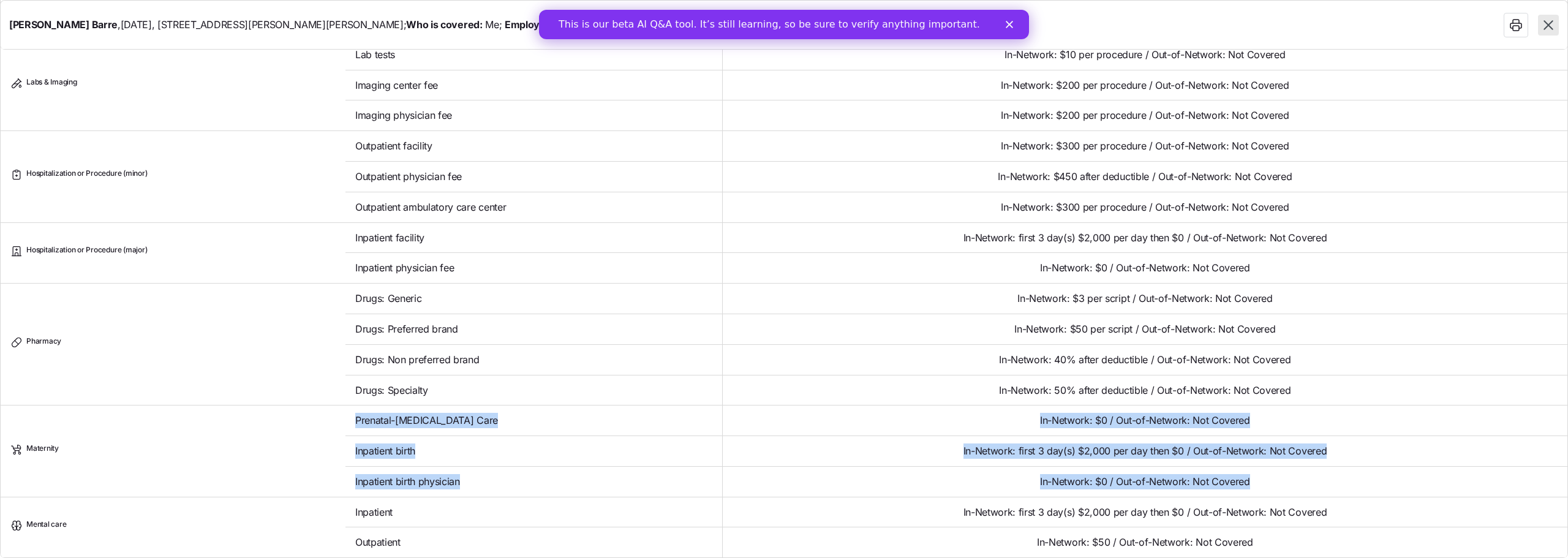
drag, startPoint x: 356, startPoint y: 414, endPoint x: 1286, endPoint y: 487, distance: 932.9
click at [1286, 487] on tbody "Premium Total Premium $880.11 After allowance $24.11 Deductible Individual: Med…" at bounding box center [784, 54] width 1567 height 1008
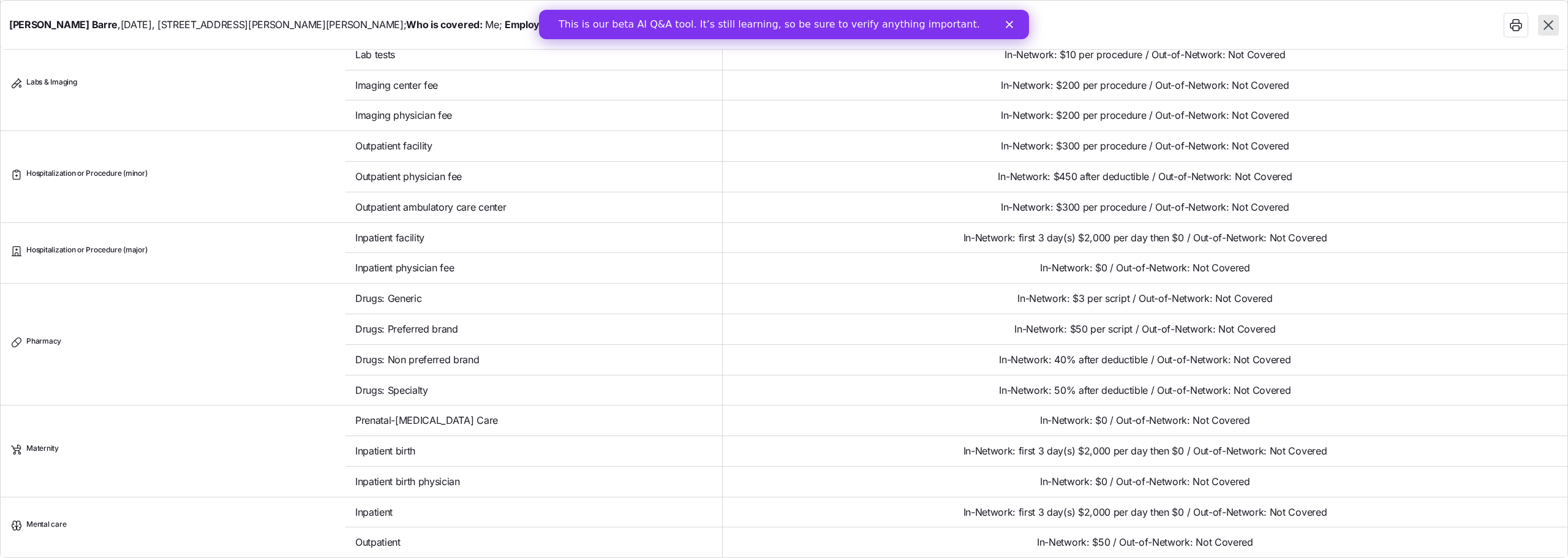
click at [418, 395] on span "Drugs: Specialty" at bounding box center [391, 391] width 73 height 16
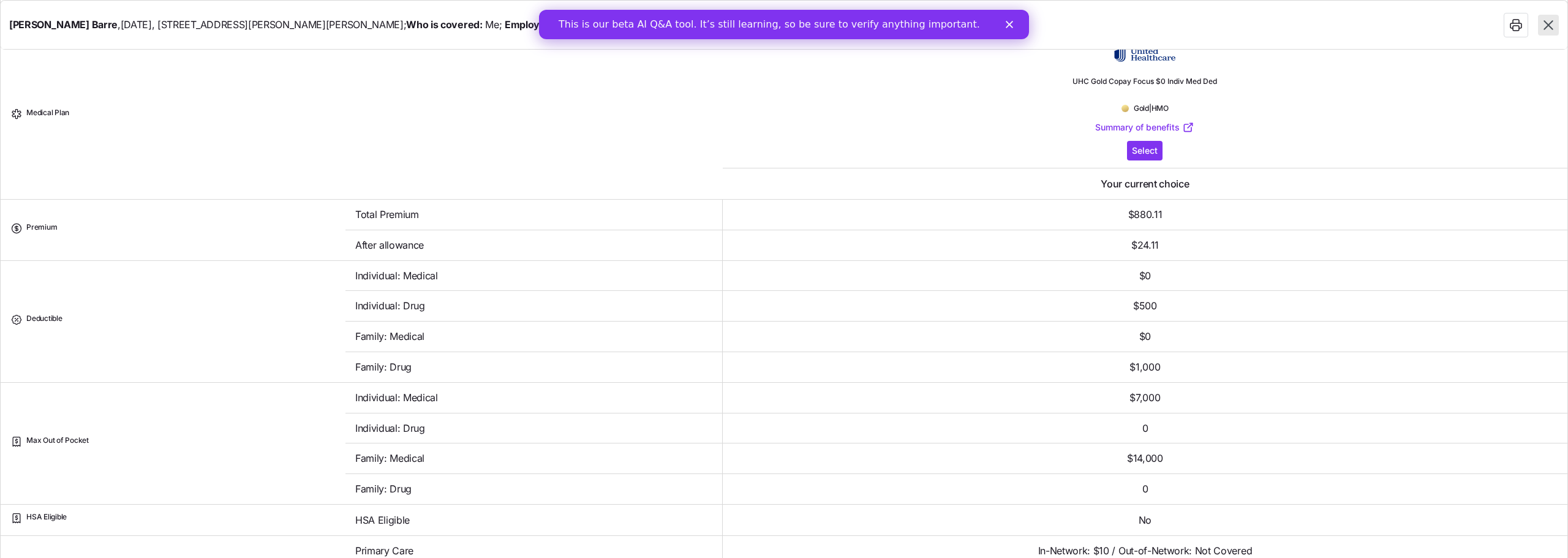
scroll to position [0, 0]
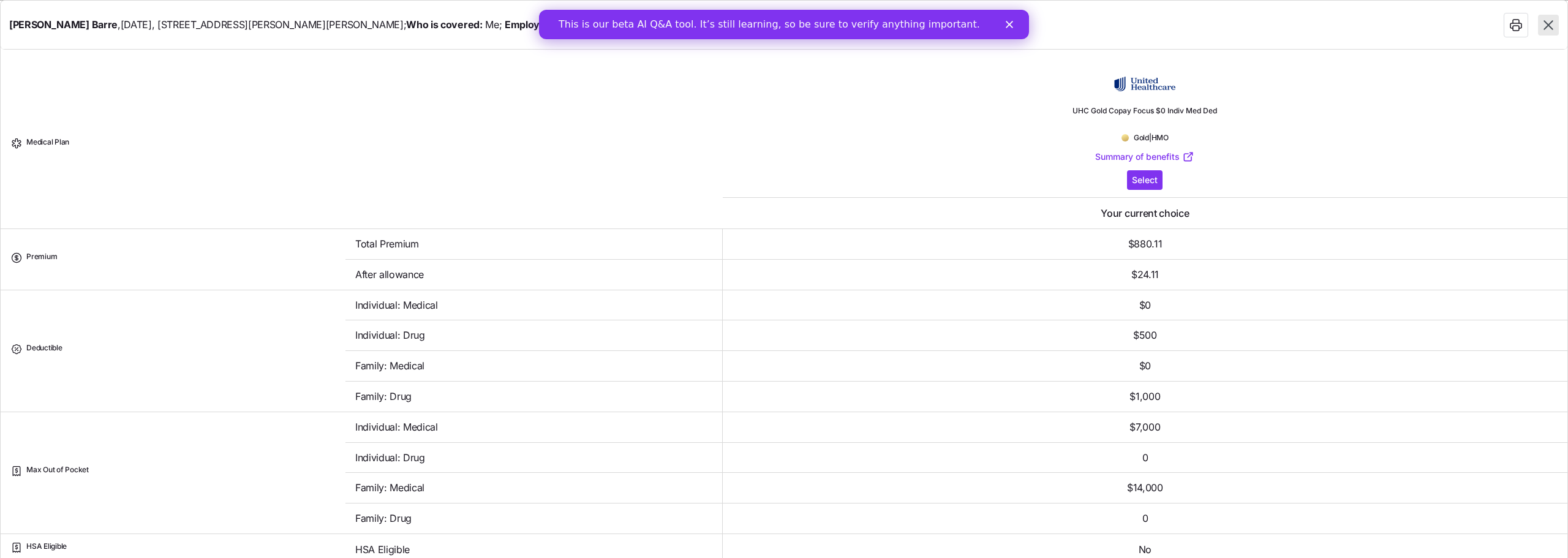
click at [1096, 158] on link "Summary of benefits" at bounding box center [1144, 156] width 99 height 12
click at [1107, 154] on link "Summary of benefits" at bounding box center [1144, 156] width 99 height 12
